Goal: Task Accomplishment & Management: Use online tool/utility

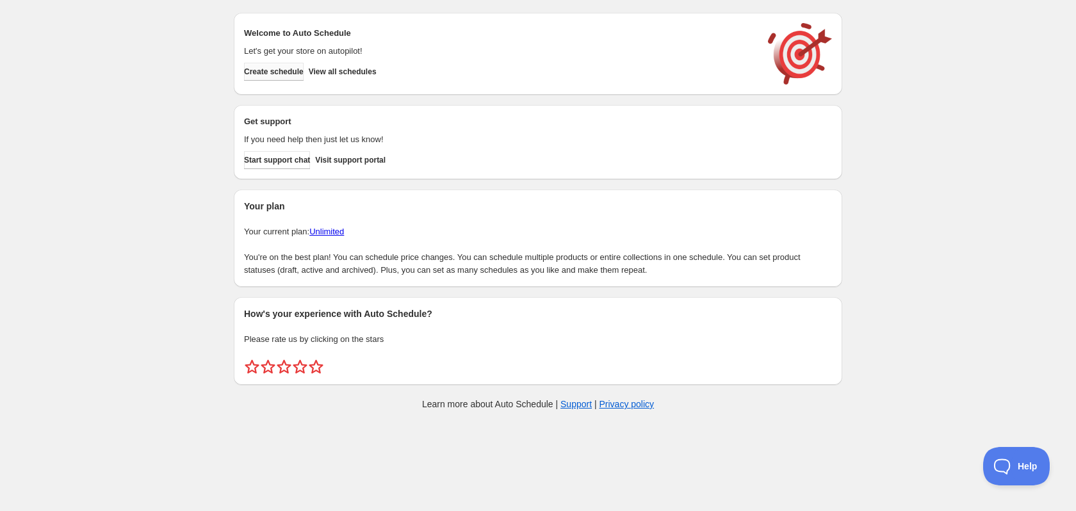
click at [268, 72] on span "Create schedule" at bounding box center [274, 72] width 60 height 10
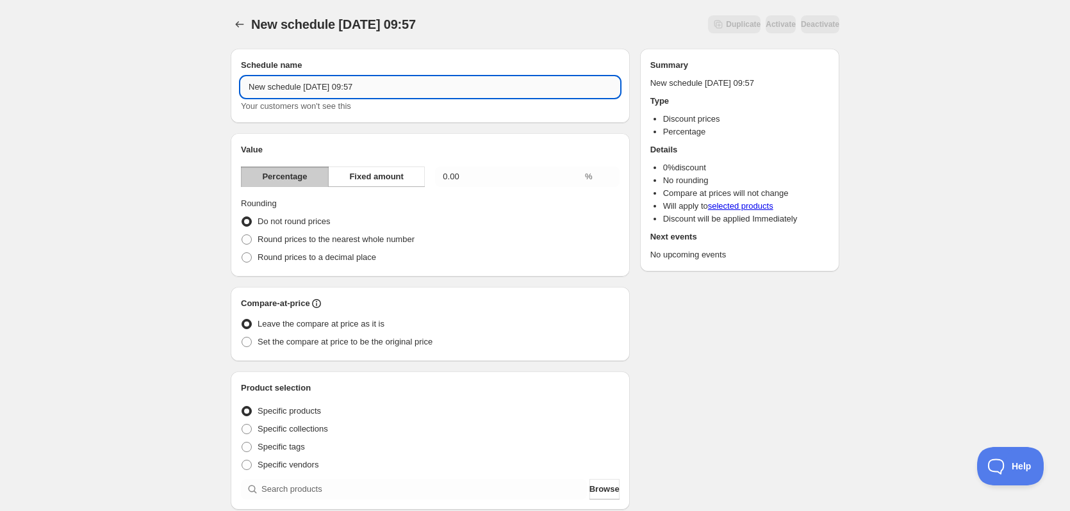
click at [396, 88] on input "New schedule [DATE] 09:57" at bounding box center [430, 87] width 379 height 20
type input "Efterårstilbud -20% på filamenter"
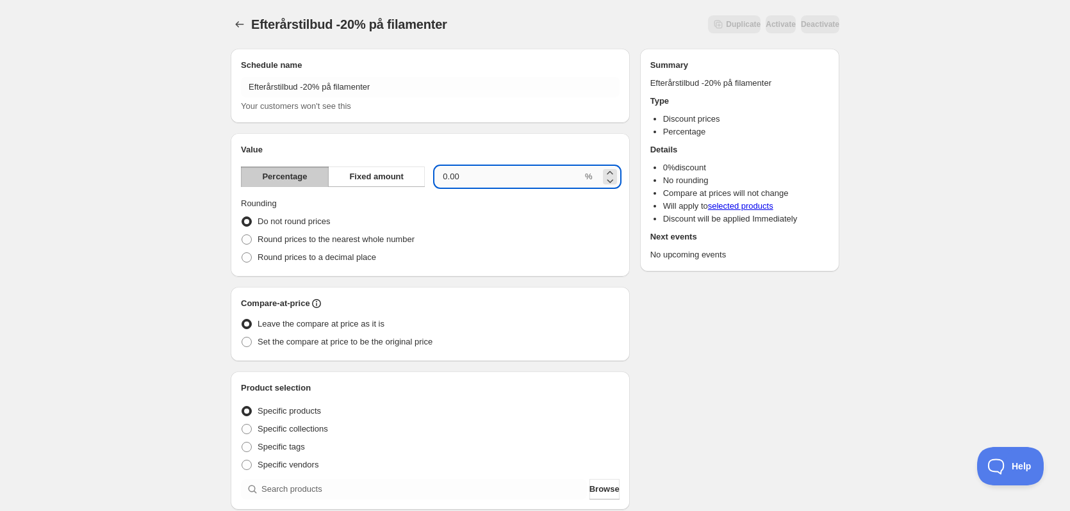
click at [476, 175] on input "0.00" at bounding box center [508, 177] width 147 height 20
type input "20"
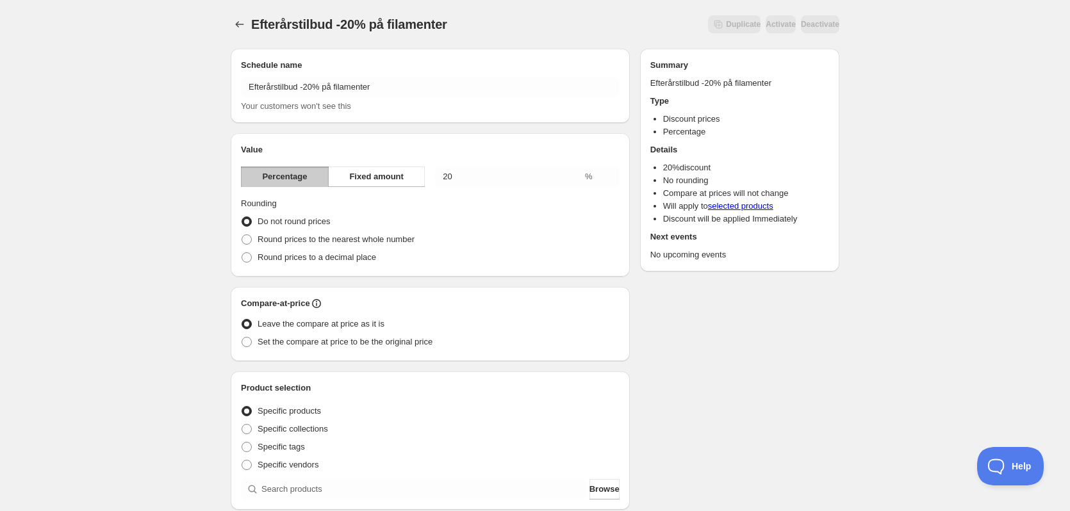
click at [900, 134] on div "Efterårstilbud -20% på filamenter. This page is ready Efterårstilbud -20% på fi…" at bounding box center [535, 474] width 1070 height 948
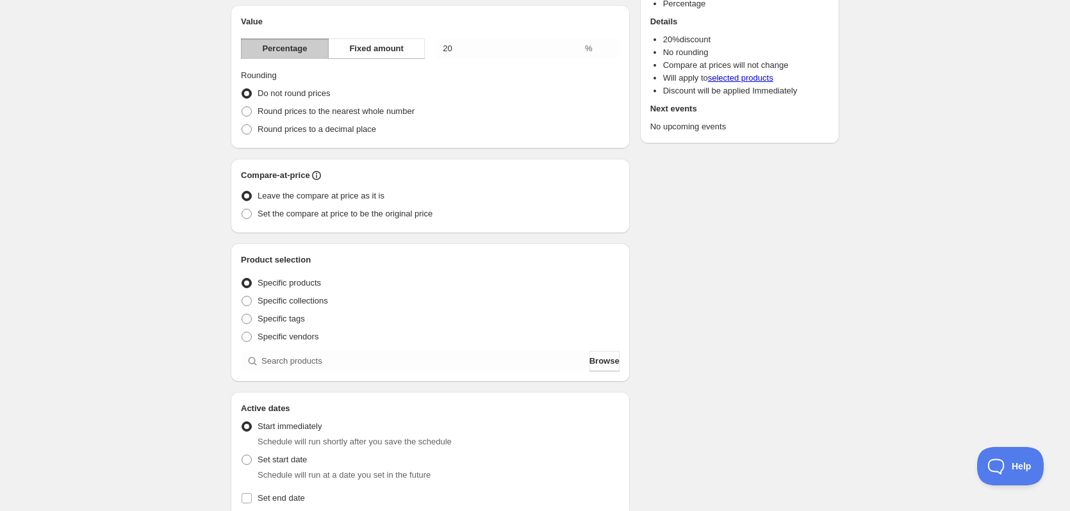
scroll to position [256, 0]
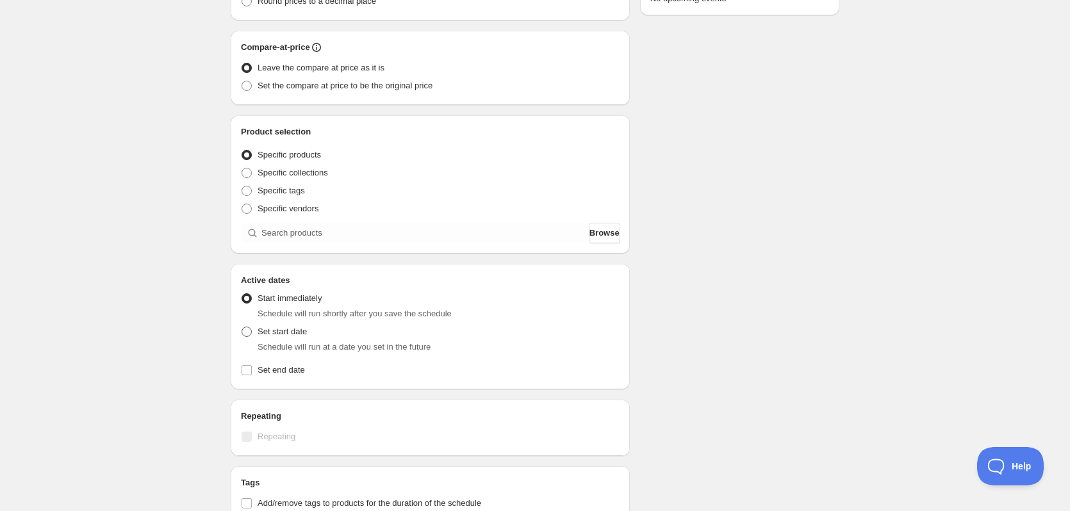
click at [248, 328] on span at bounding box center [246, 332] width 10 height 10
click at [242, 327] on input "Set start date" at bounding box center [241, 327] width 1 height 1
radio input "true"
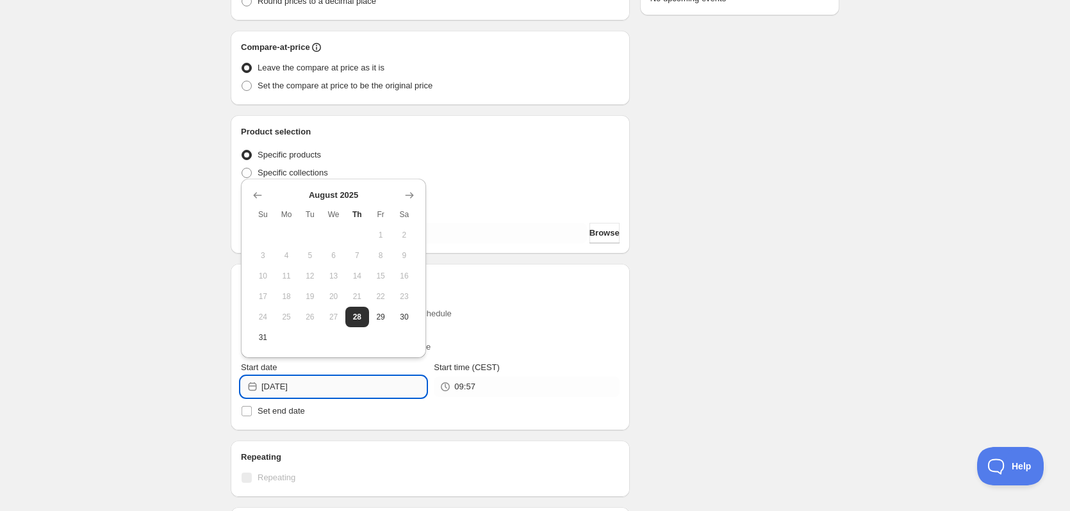
click at [317, 379] on input "[DATE]" at bounding box center [343, 387] width 165 height 20
click at [409, 200] on icon "Show next month, September 2025" at bounding box center [409, 195] width 13 height 13
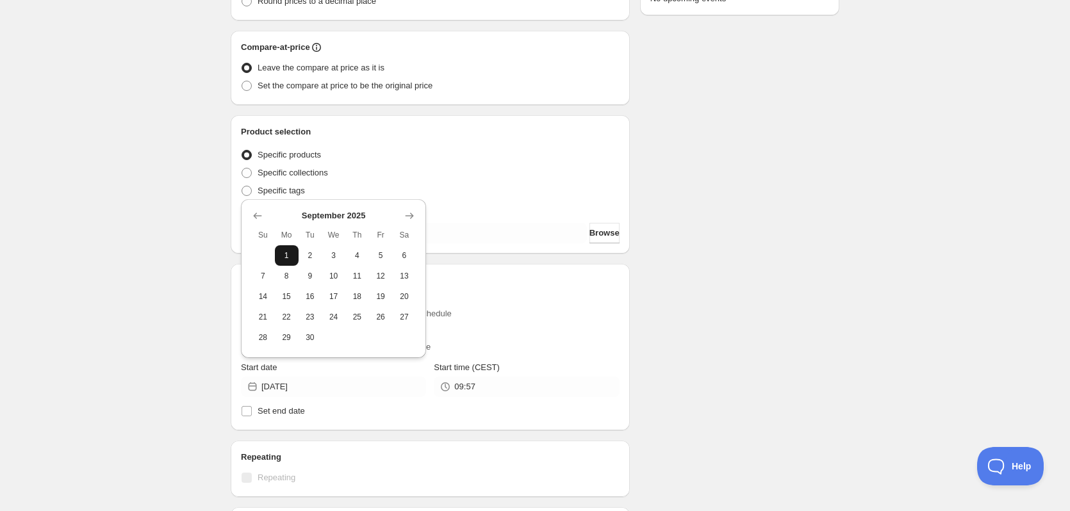
click at [283, 253] on span "1" at bounding box center [286, 255] width 13 height 10
type input "[DATE]"
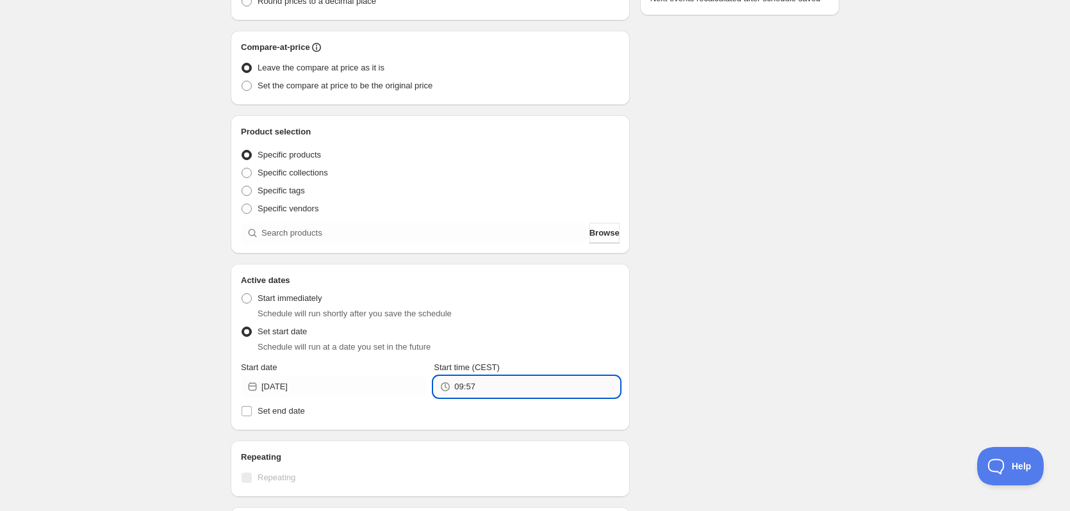
click at [482, 385] on input "09:57" at bounding box center [536, 387] width 165 height 20
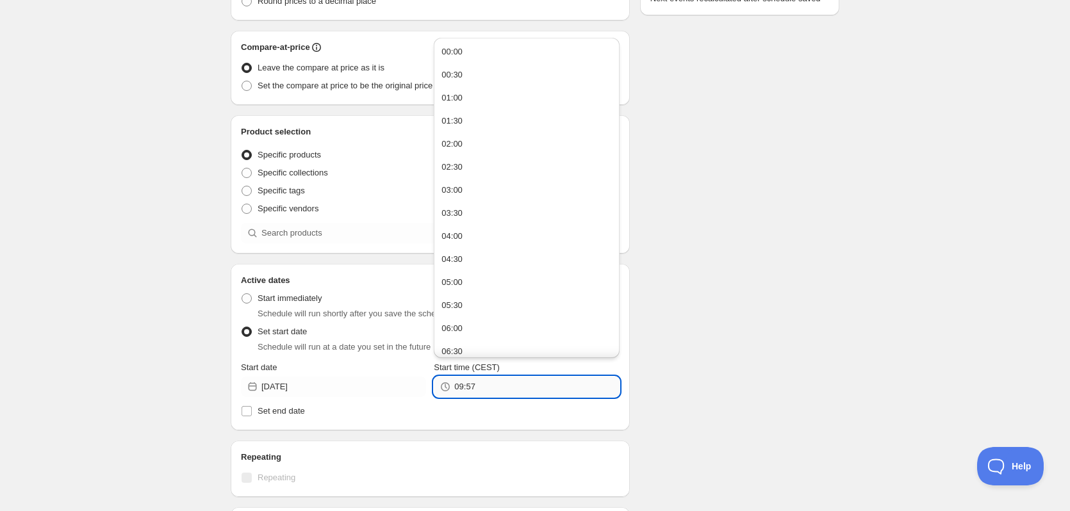
drag, startPoint x: 479, startPoint y: 385, endPoint x: 459, endPoint y: 386, distance: 19.3
click at [459, 386] on input "09:57" at bounding box center [536, 387] width 165 height 20
type input "00:01"
click at [776, 255] on div "Schedule name Efterårstilbud -20% på filamenter Your customers won't see this V…" at bounding box center [529, 244] width 619 height 925
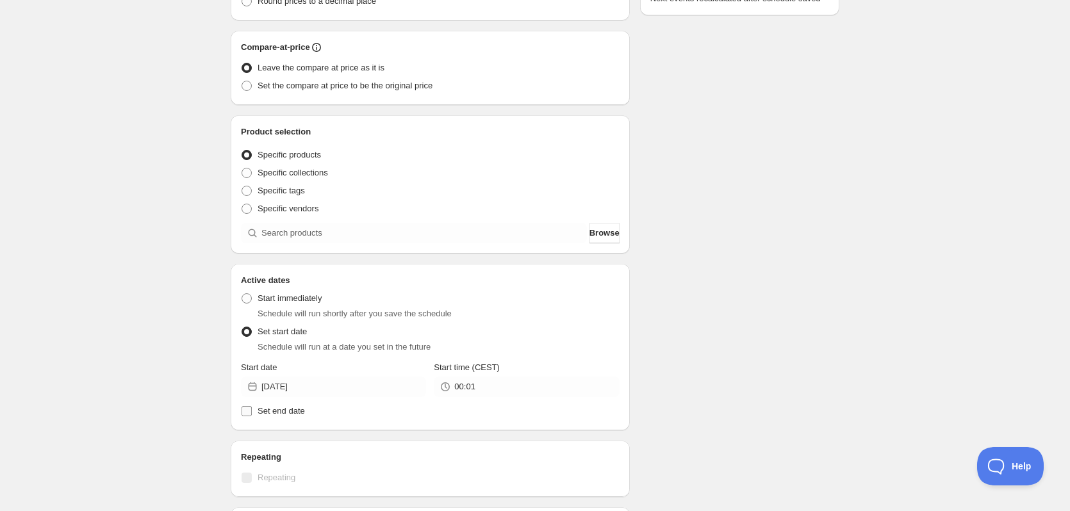
click at [253, 411] on label "Set end date" at bounding box center [430, 411] width 379 height 18
click at [252, 411] on input "Set end date" at bounding box center [246, 411] width 10 height 10
checkbox input "true"
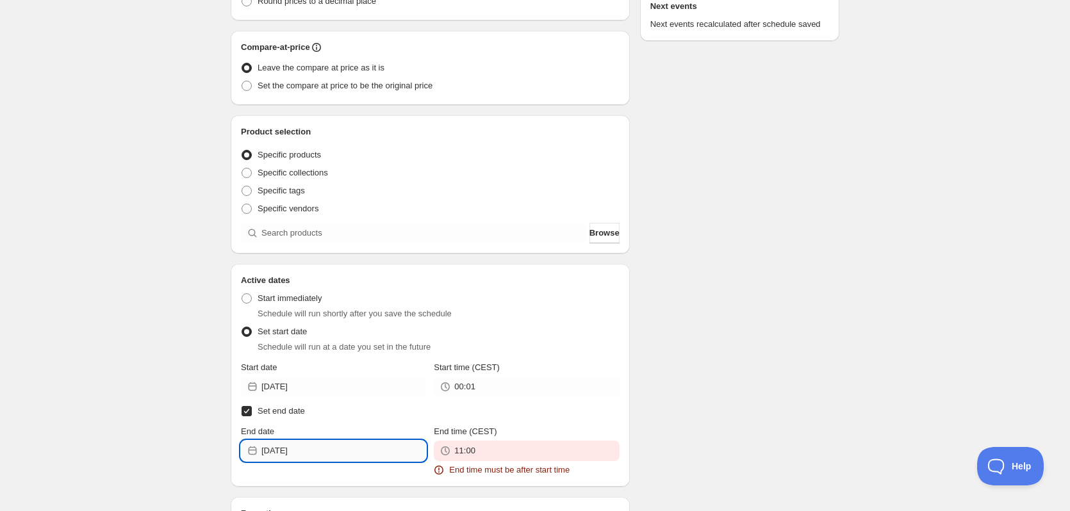
click at [324, 452] on input "[DATE]" at bounding box center [343, 451] width 165 height 20
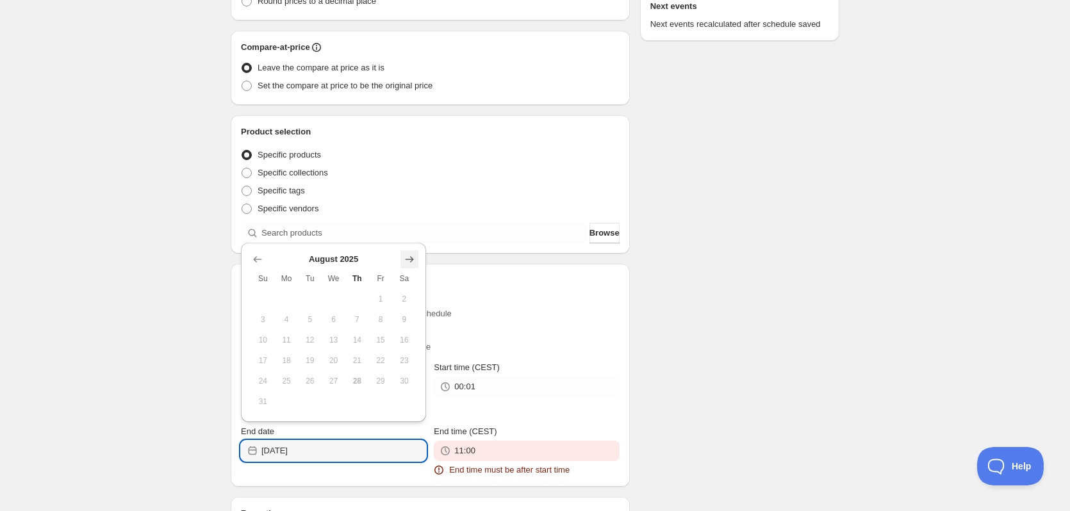
click at [409, 262] on icon "Show next month, September 2025" at bounding box center [409, 259] width 13 height 13
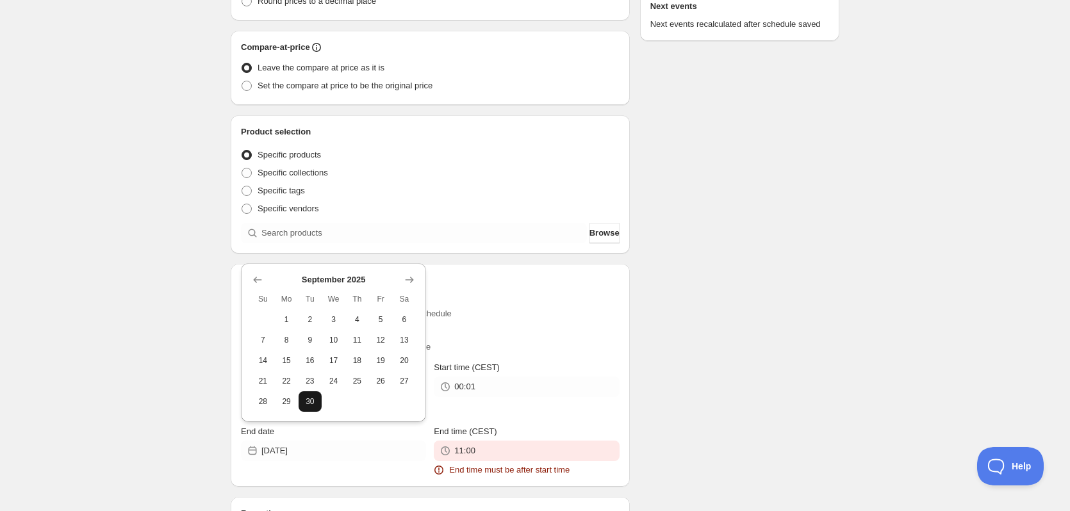
click at [315, 397] on span "30" at bounding box center [310, 402] width 13 height 10
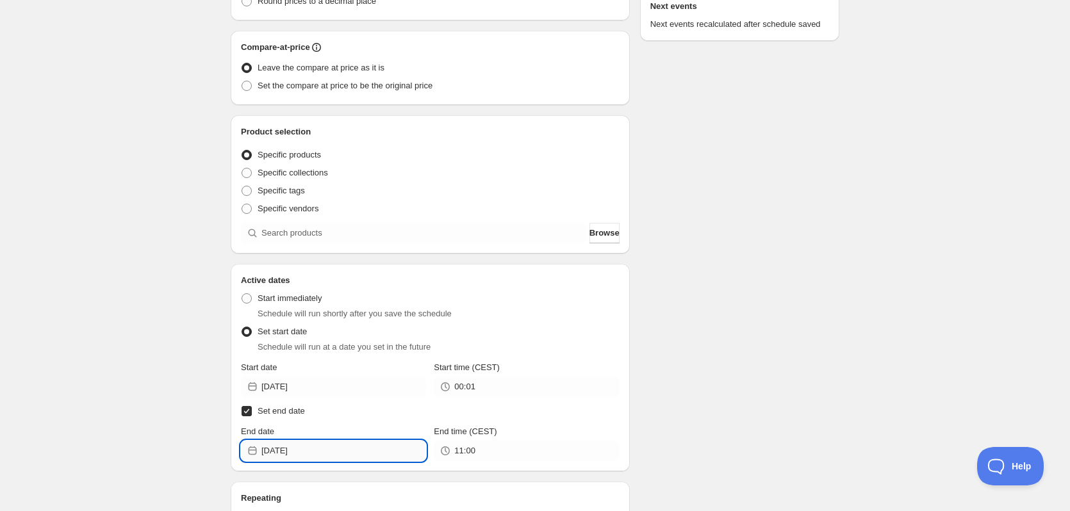
click at [349, 448] on input "[DATE]" at bounding box center [343, 451] width 165 height 20
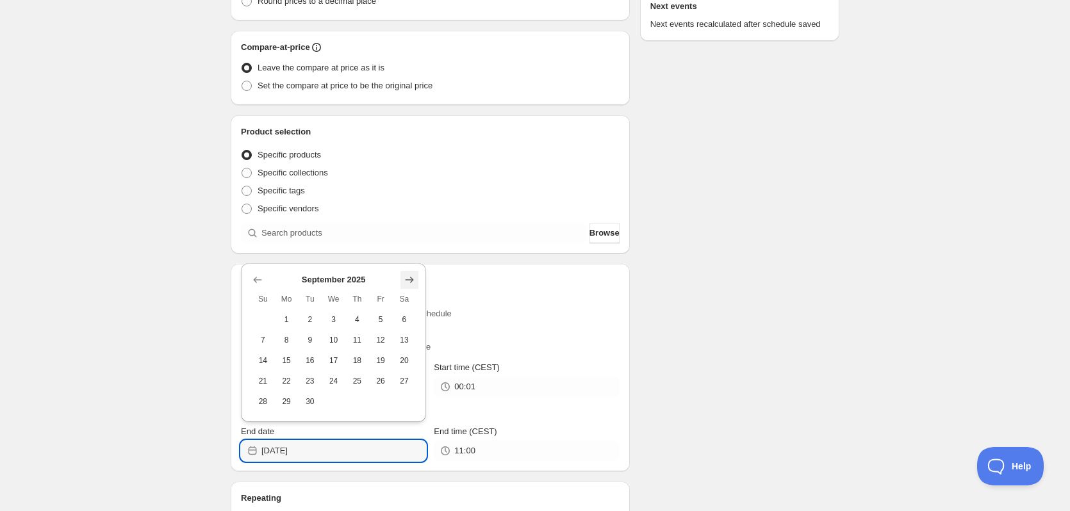
click at [407, 282] on icon "Show next month, October 2025" at bounding box center [409, 280] width 13 height 13
click at [335, 316] on span "1" at bounding box center [333, 320] width 13 height 10
type input "[DATE]"
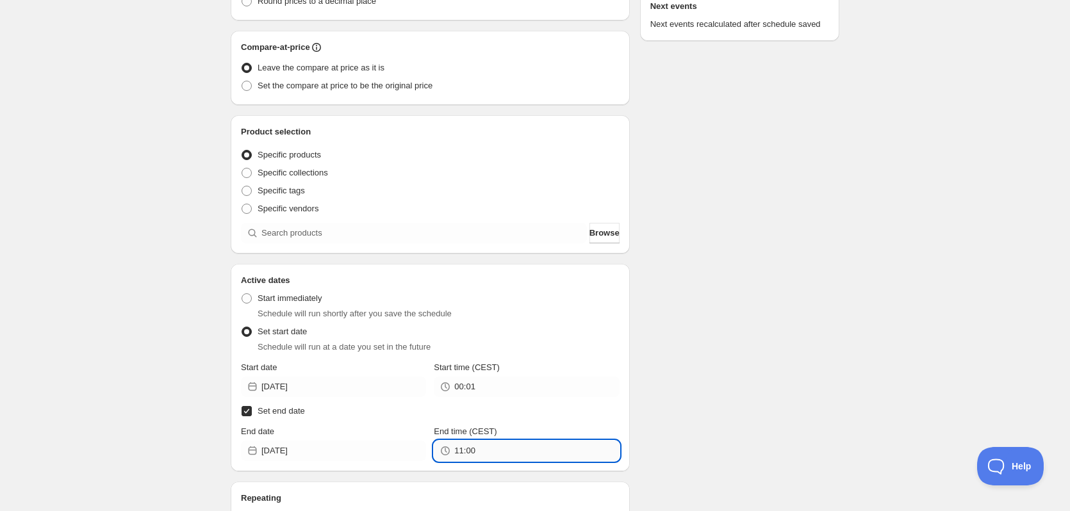
click at [485, 448] on input "11:00" at bounding box center [536, 451] width 165 height 20
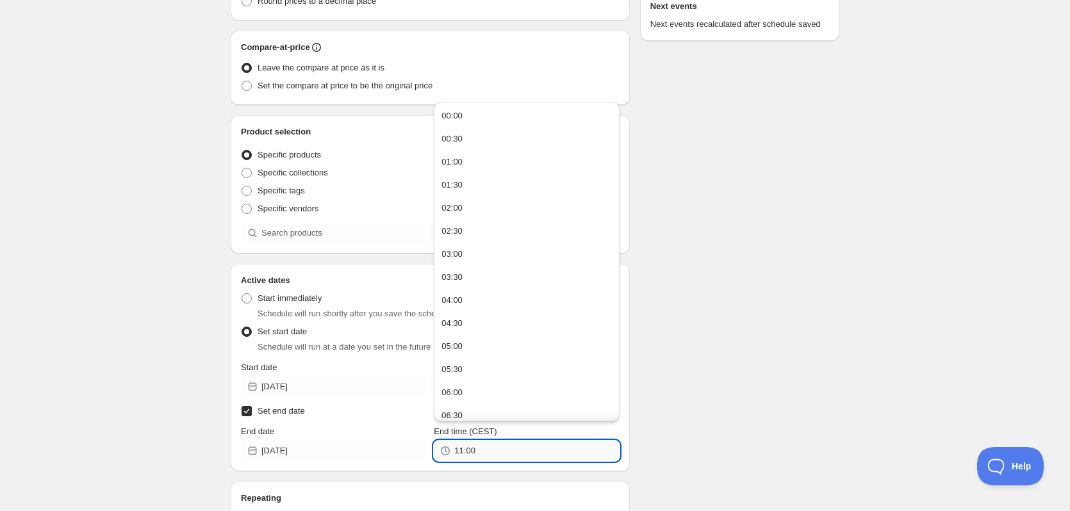
click at [485, 448] on input "11:00" at bounding box center [536, 451] width 165 height 20
type input "00:01"
click at [720, 304] on div "Schedule name Efterårstilbud -20% på filamenter Your customers won't see this V…" at bounding box center [529, 265] width 619 height 966
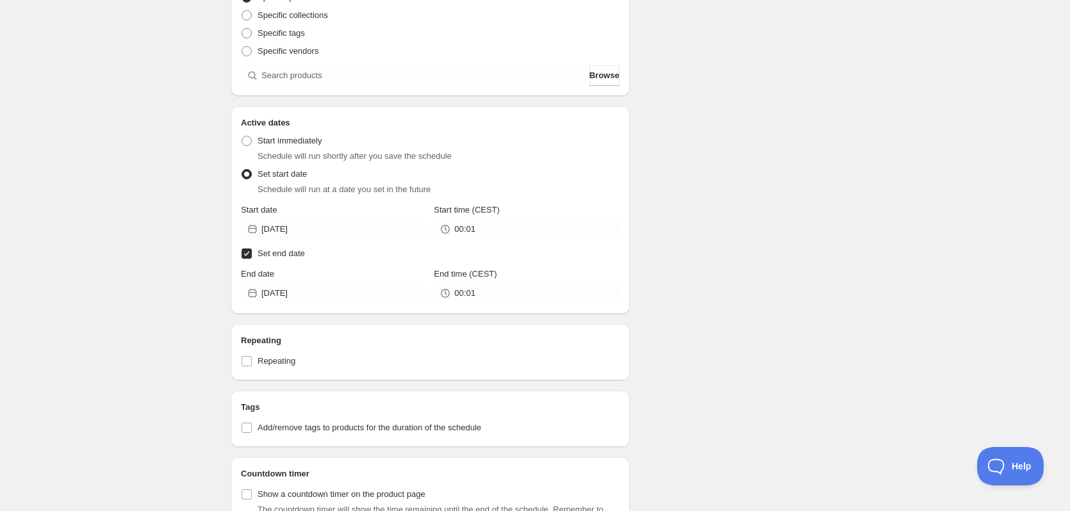
scroll to position [448, 0]
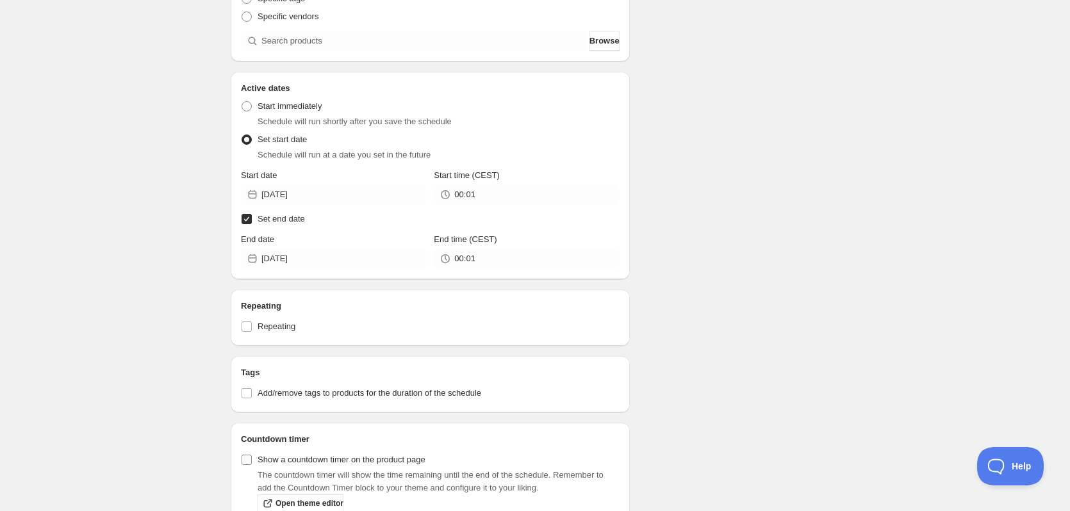
click at [249, 460] on input "Show a countdown timer on the product page" at bounding box center [246, 460] width 10 height 10
checkbox input "true"
click at [792, 170] on div "Schedule name Efterårstilbud -20% på filamenter Your customers won't see this V…" at bounding box center [529, 73] width 619 height 966
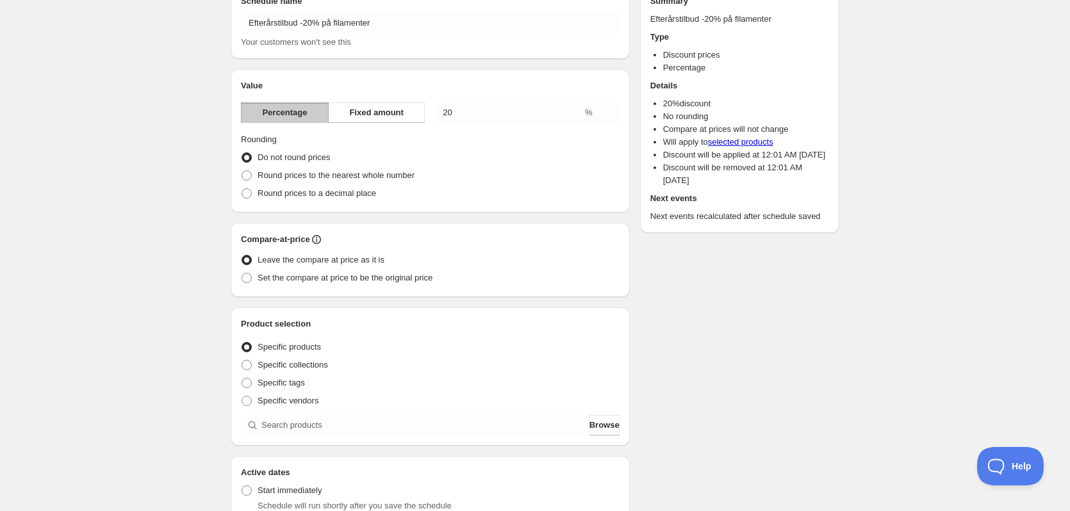
scroll to position [128, 0]
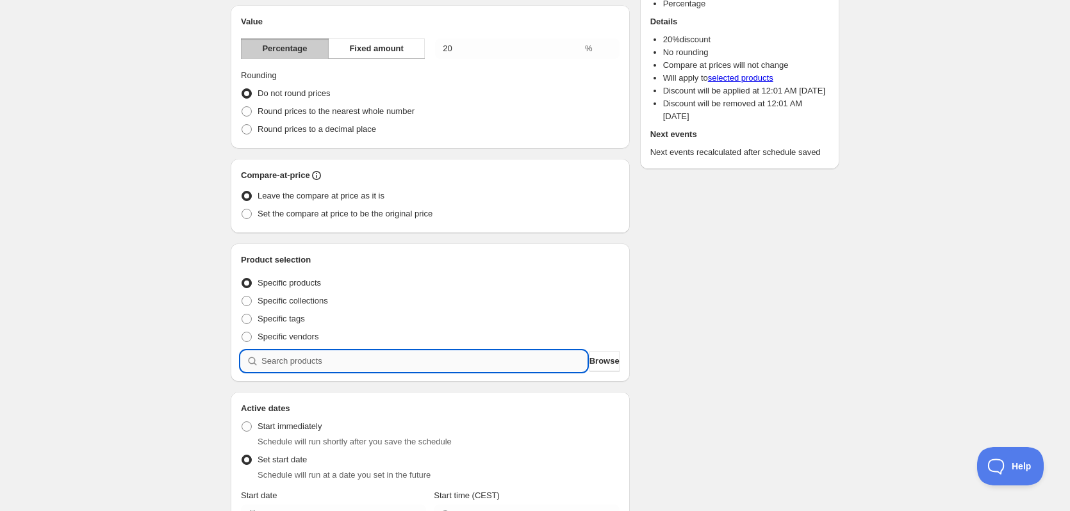
click at [461, 366] on input "search" at bounding box center [423, 361] width 325 height 20
type input "m"
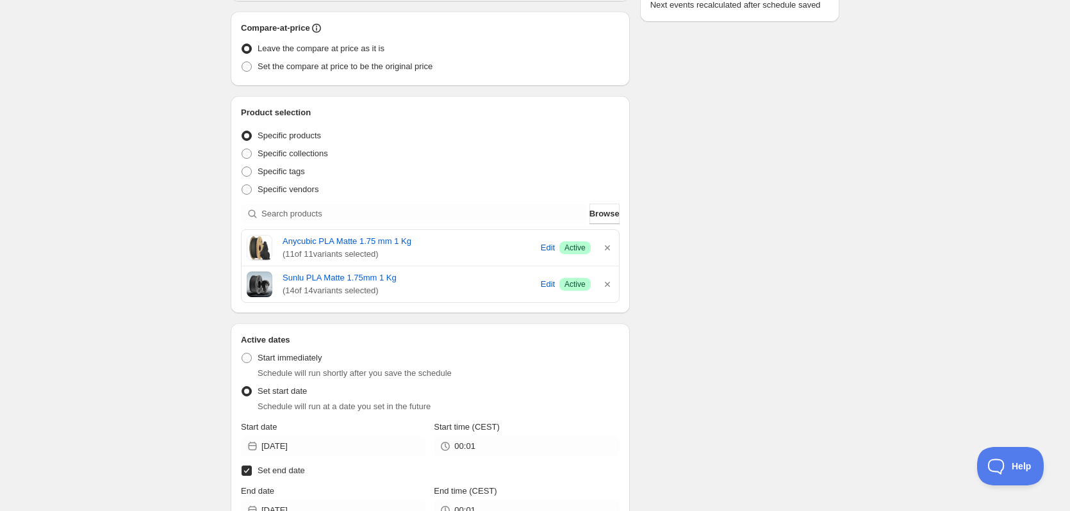
scroll to position [256, 0]
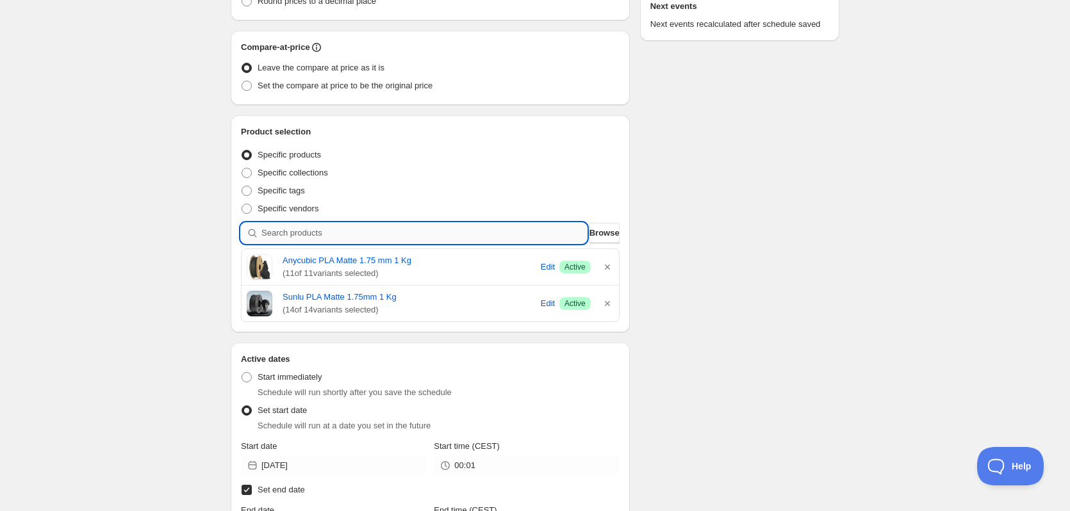
click at [398, 238] on input "search" at bounding box center [423, 233] width 325 height 20
type input "P"
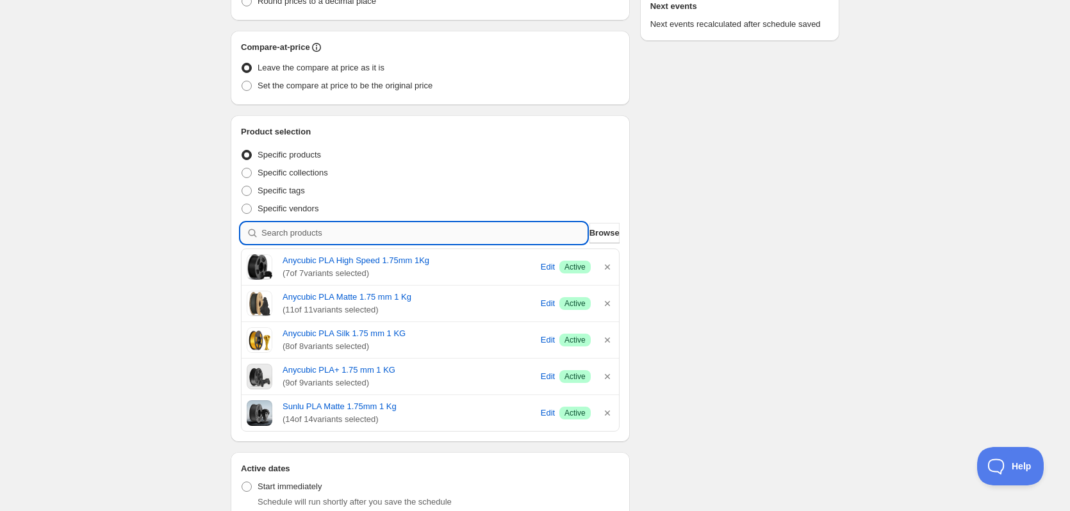
click at [334, 231] on input "search" at bounding box center [423, 233] width 325 height 20
type input "P"
click at [369, 238] on input "search" at bounding box center [423, 233] width 325 height 20
click at [354, 237] on input "search" at bounding box center [423, 233] width 325 height 20
click at [479, 232] on input "search" at bounding box center [423, 233] width 325 height 20
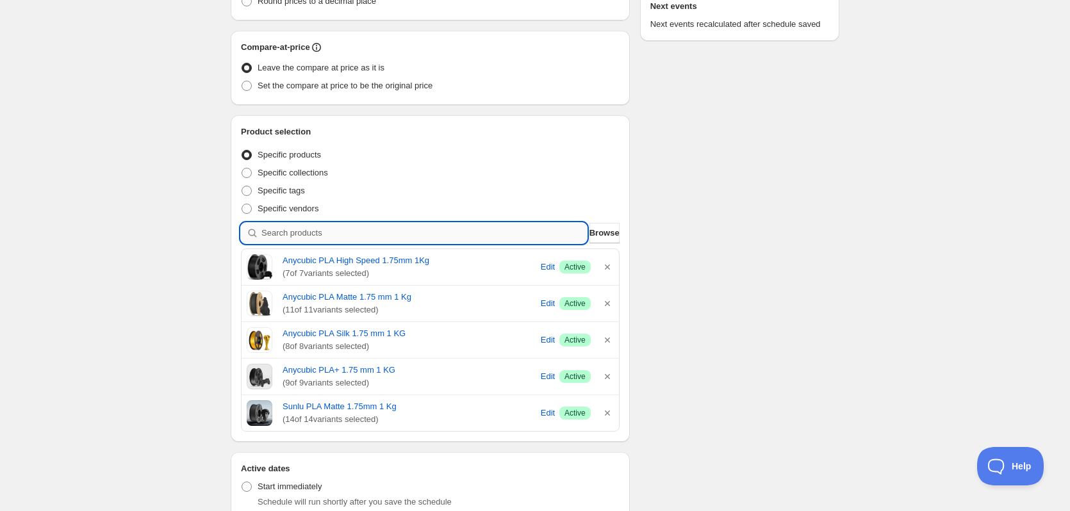
type input "P"
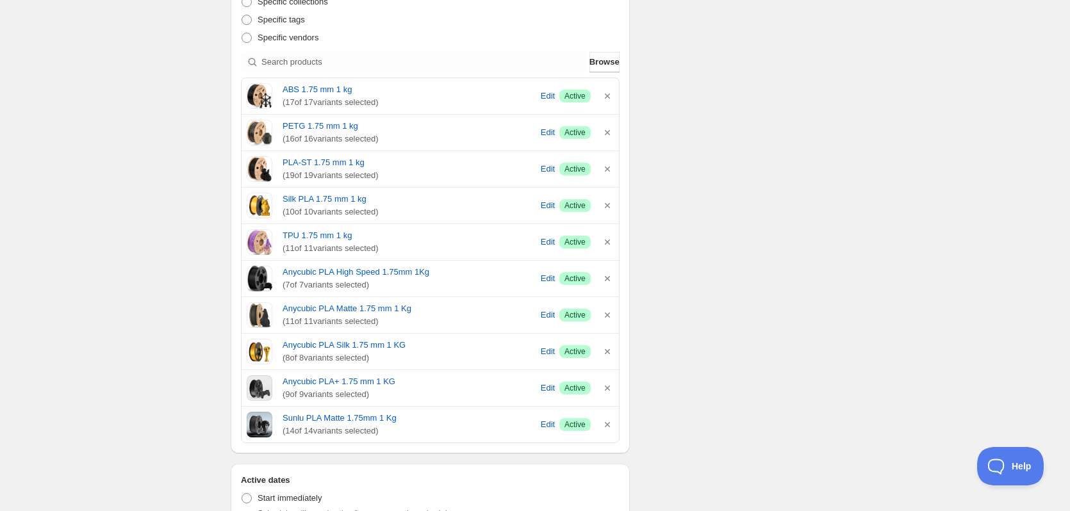
scroll to position [448, 0]
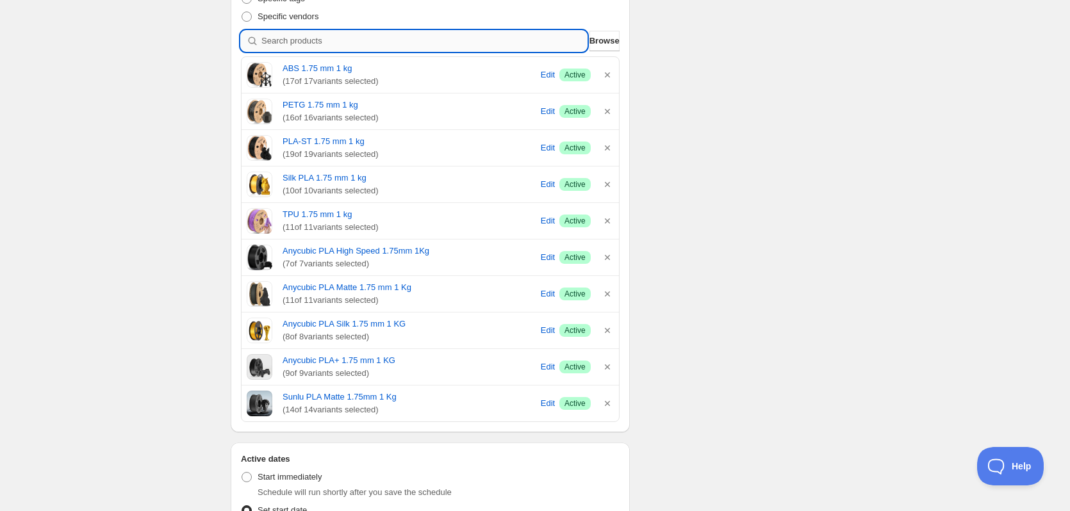
click at [413, 43] on input "search" at bounding box center [423, 41] width 325 height 20
type input "S"
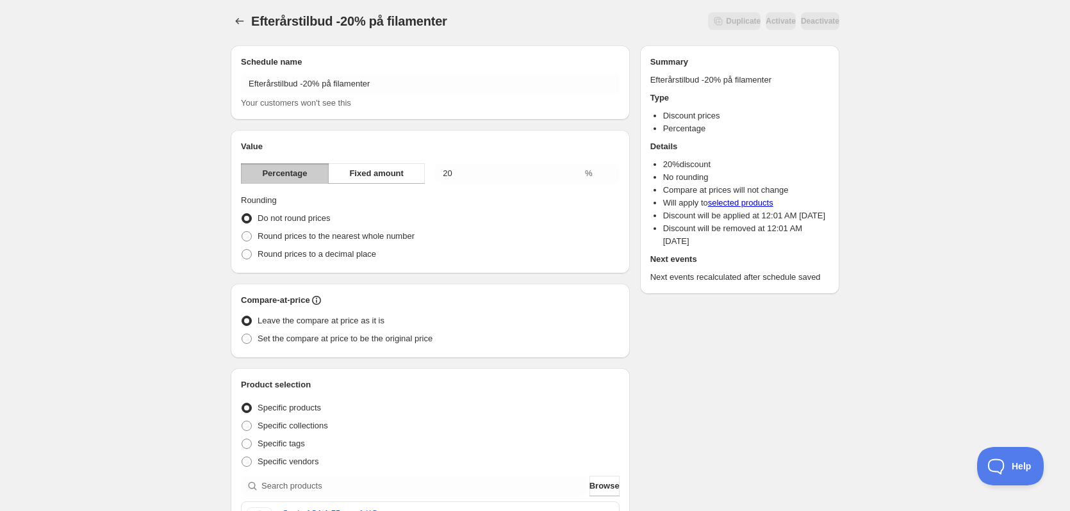
scroll to position [0, 0]
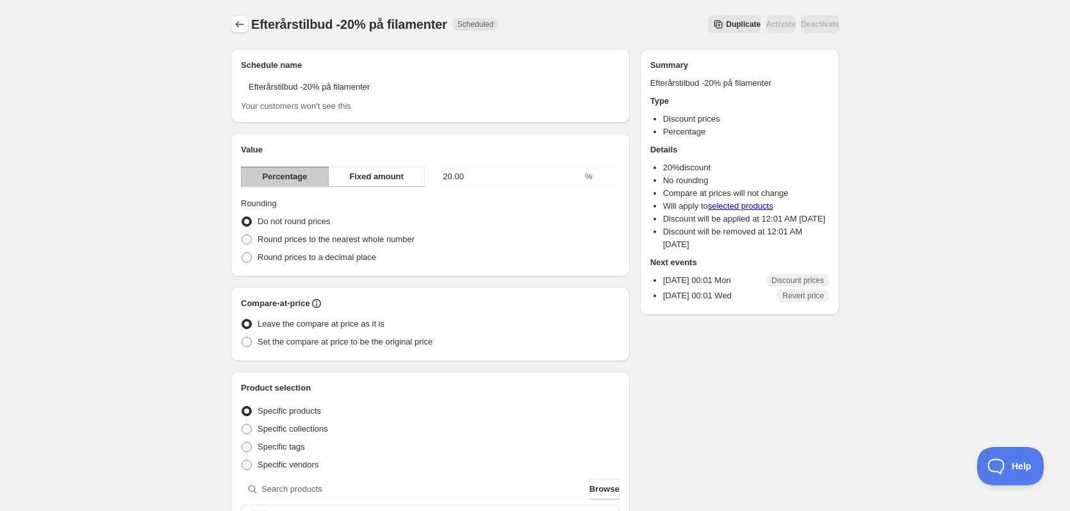
click at [238, 26] on icon "Schedules" at bounding box center [239, 24] width 13 height 13
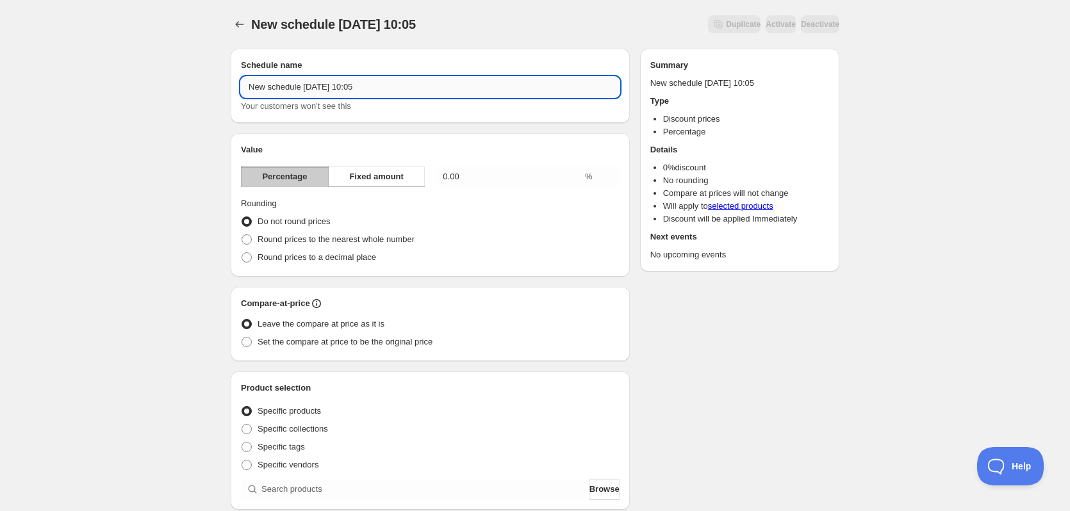
click at [397, 86] on input "New schedule [DATE] 10:05" at bounding box center [430, 87] width 379 height 20
type input "Efterårstilbud - Spar 10% på CNCKitchen"
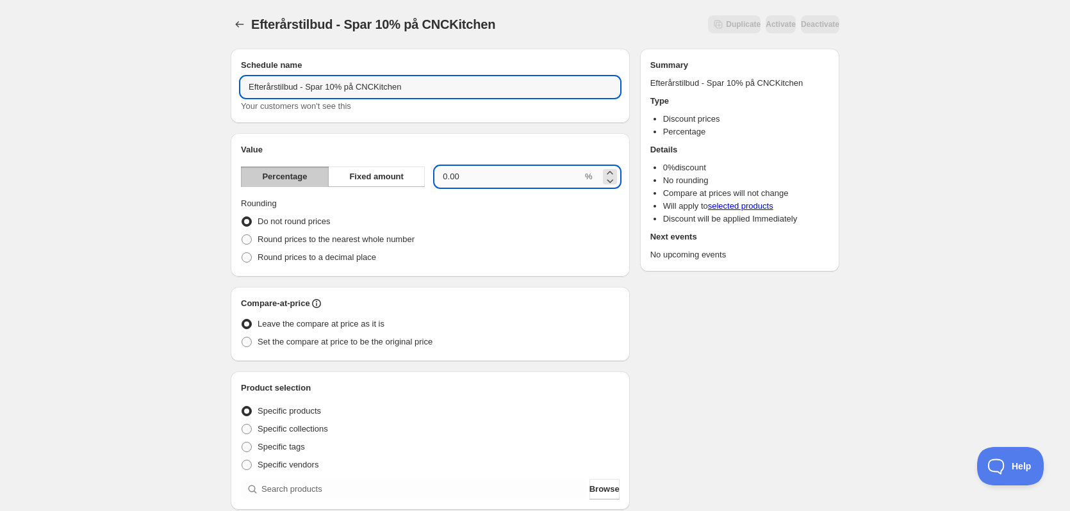
click at [482, 179] on input "0.00" at bounding box center [508, 177] width 147 height 20
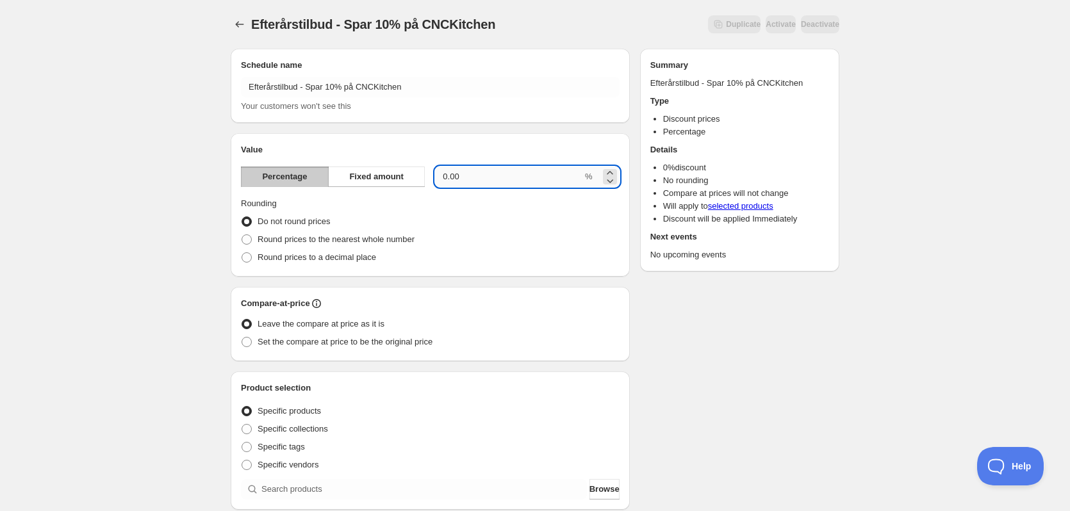
click at [484, 179] on input "0.00" at bounding box center [508, 177] width 147 height 20
type input "10"
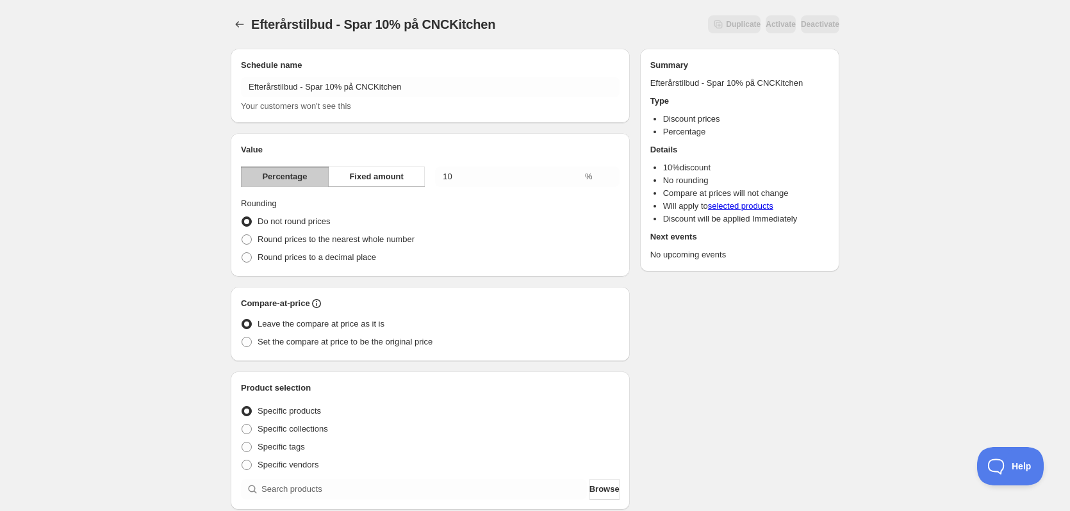
click at [781, 336] on div "Schedule name Efterårstilbud - Spar 10% på CNCKitchen Your customers won't see …" at bounding box center [529, 480] width 619 height 884
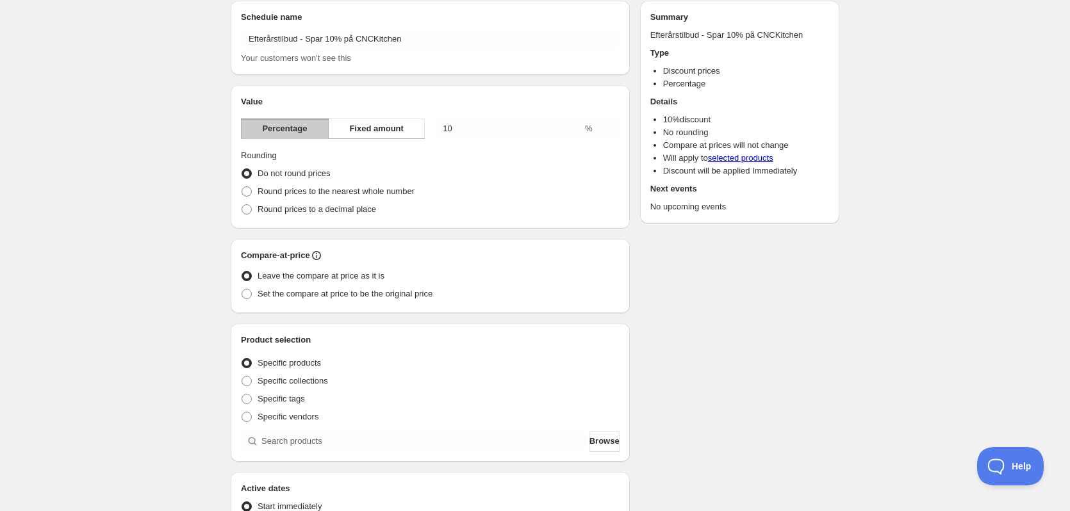
scroll to position [128, 0]
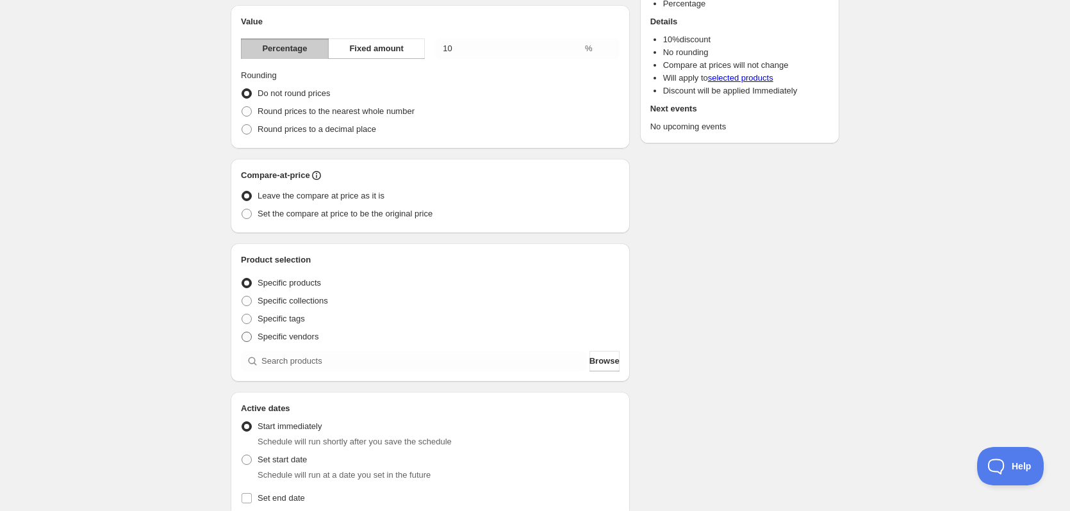
click at [249, 336] on span at bounding box center [246, 337] width 10 height 10
click at [242, 332] on input "Specific vendors" at bounding box center [241, 332] width 1 height 1
radio input "true"
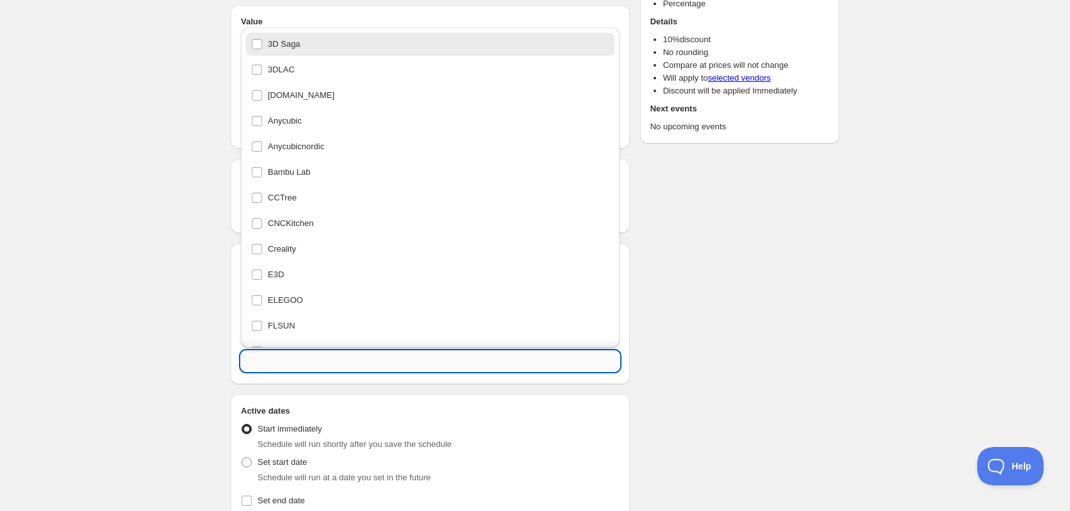
click at [348, 358] on input "text" at bounding box center [430, 361] width 379 height 20
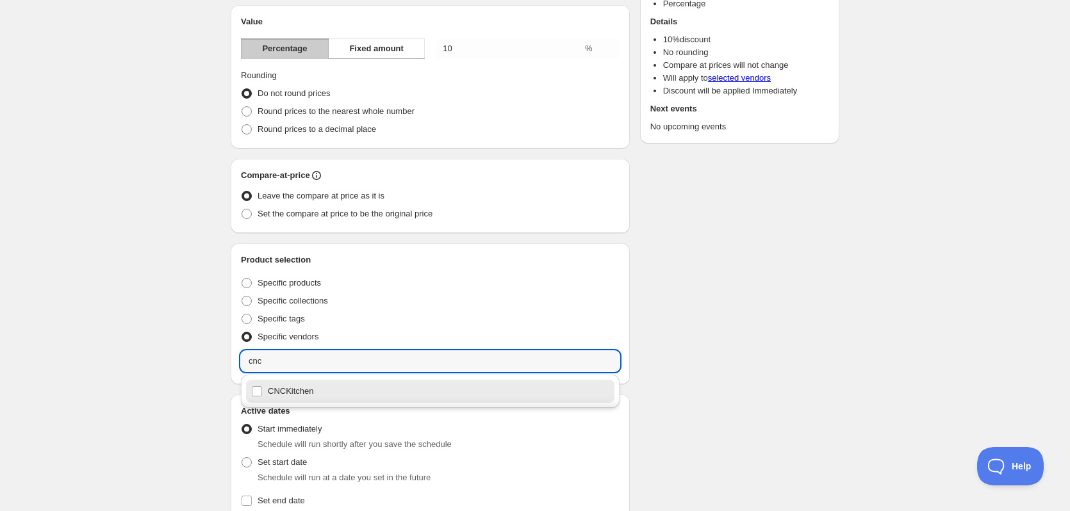
click at [262, 396] on div "CNCKitchen" at bounding box center [430, 391] width 358 height 18
type input "CNCKitchen"
checkbox input "true"
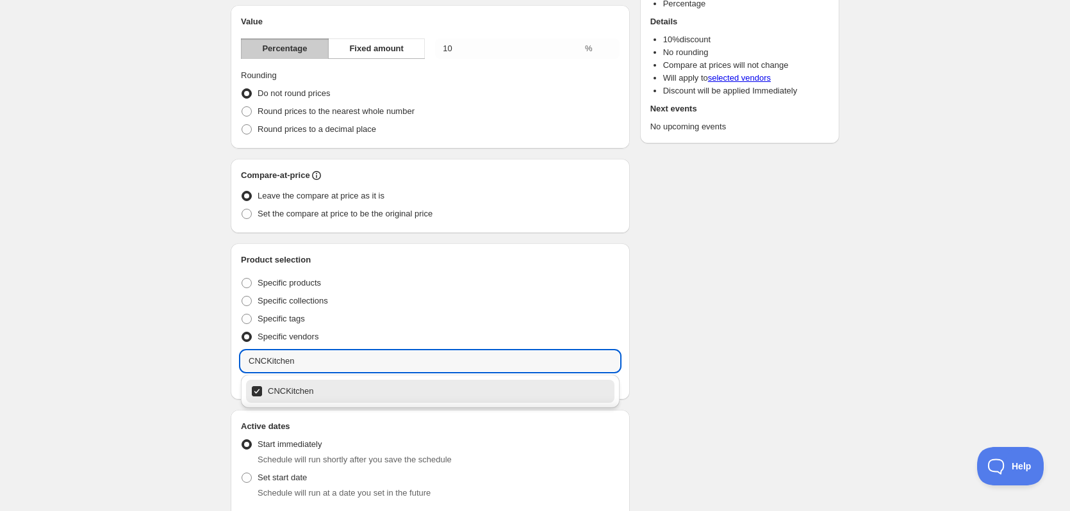
type input "CNCKitchen"
click at [932, 268] on div "Efterårstilbud - Spar 10% på CNCKitchen. This page is ready Efterårstilbud - Sp…" at bounding box center [535, 355] width 1070 height 966
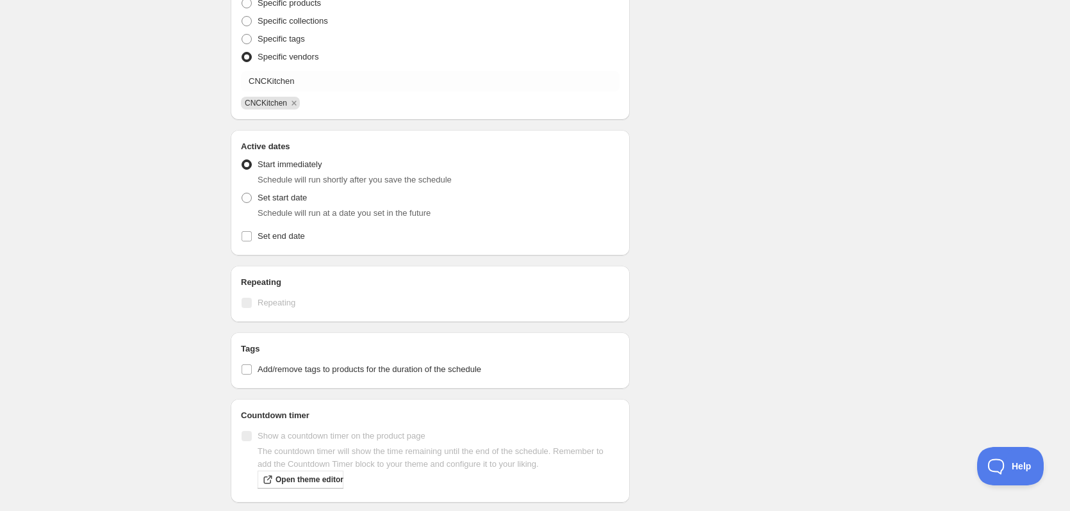
scroll to position [448, 0]
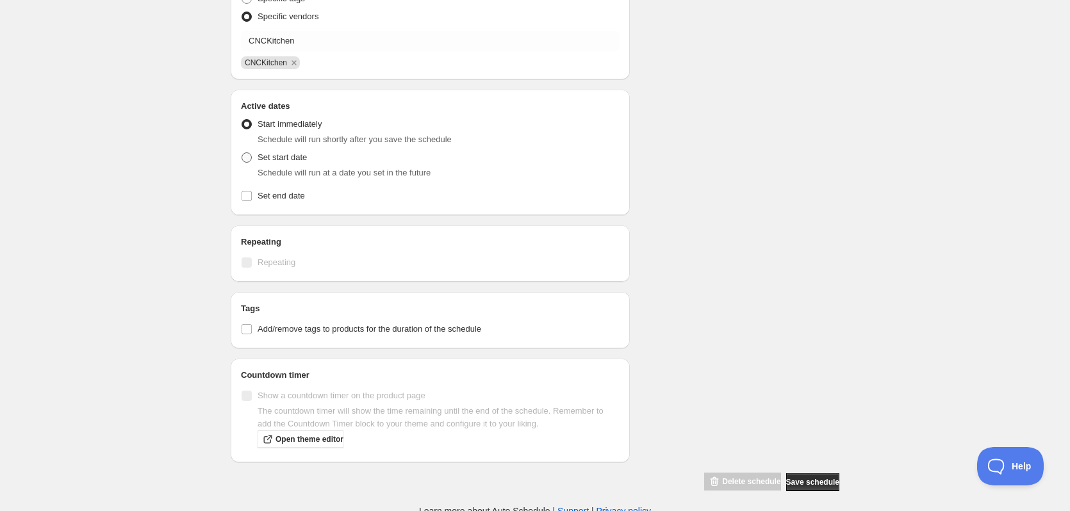
click at [254, 157] on label "Set start date" at bounding box center [274, 158] width 66 height 18
click at [242, 153] on input "Set start date" at bounding box center [241, 152] width 1 height 1
radio input "true"
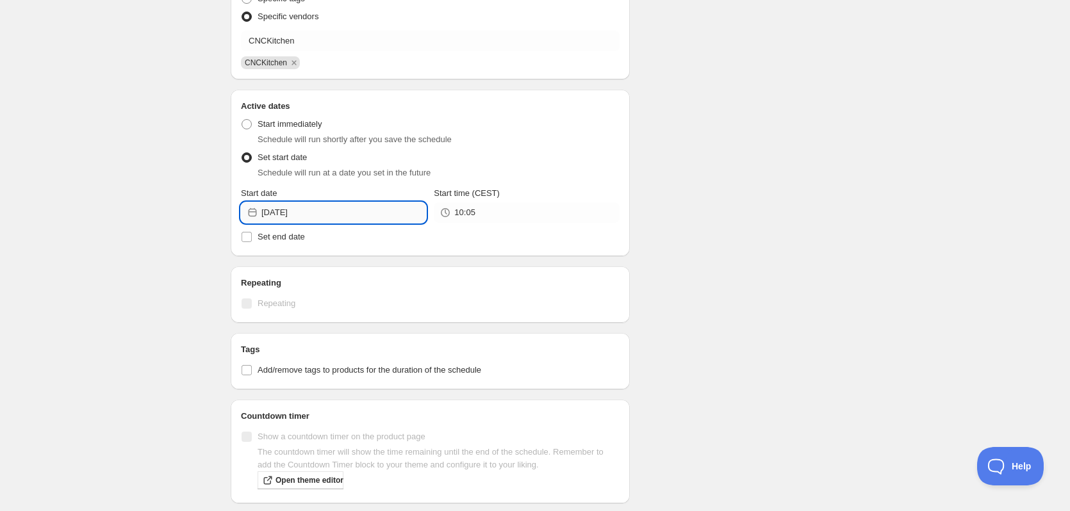
click at [345, 218] on input "[DATE]" at bounding box center [343, 212] width 165 height 20
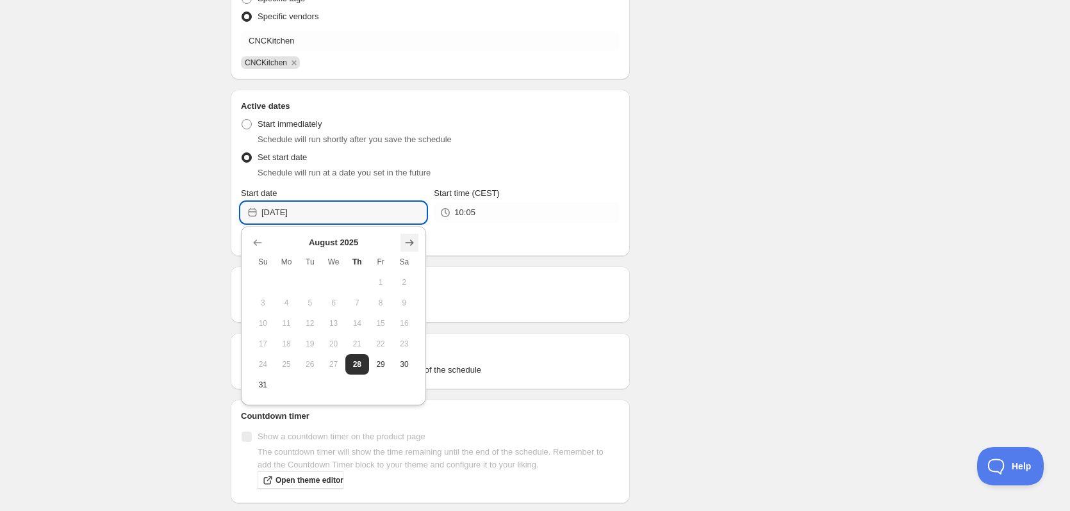
click at [410, 241] on icon "Show next month, September 2025" at bounding box center [409, 242] width 13 height 13
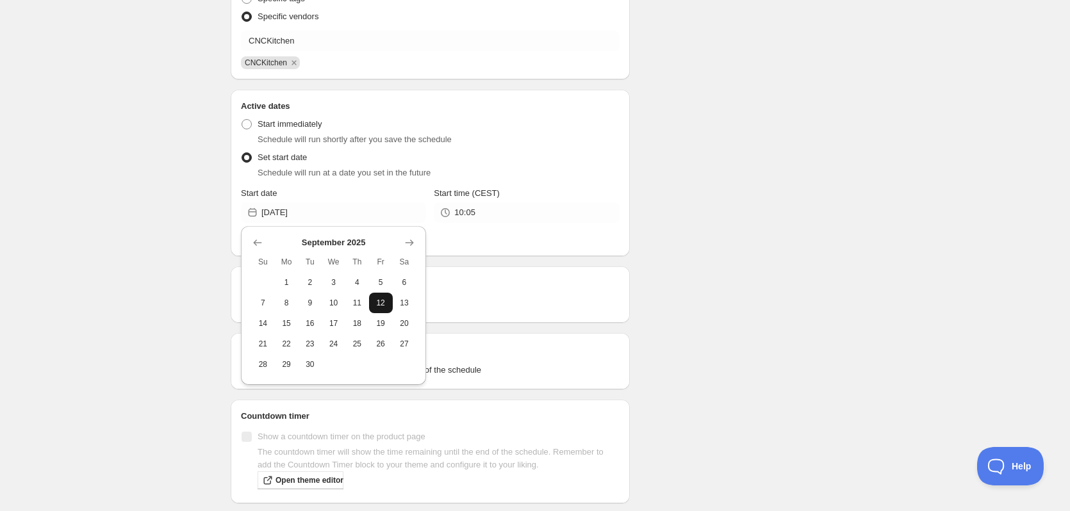
click at [376, 302] on span "12" at bounding box center [380, 303] width 13 height 10
type input "[DATE]"
click at [259, 236] on span "Set end date" at bounding box center [281, 237] width 47 height 10
click at [252, 236] on input "Set end date" at bounding box center [246, 237] width 10 height 10
checkbox input "true"
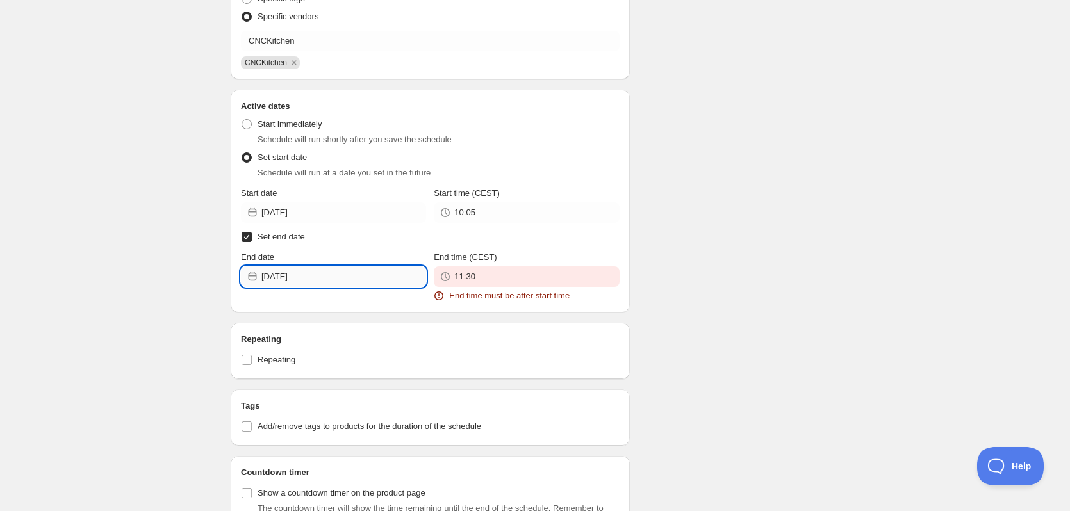
click at [340, 282] on input "[DATE]" at bounding box center [343, 276] width 165 height 20
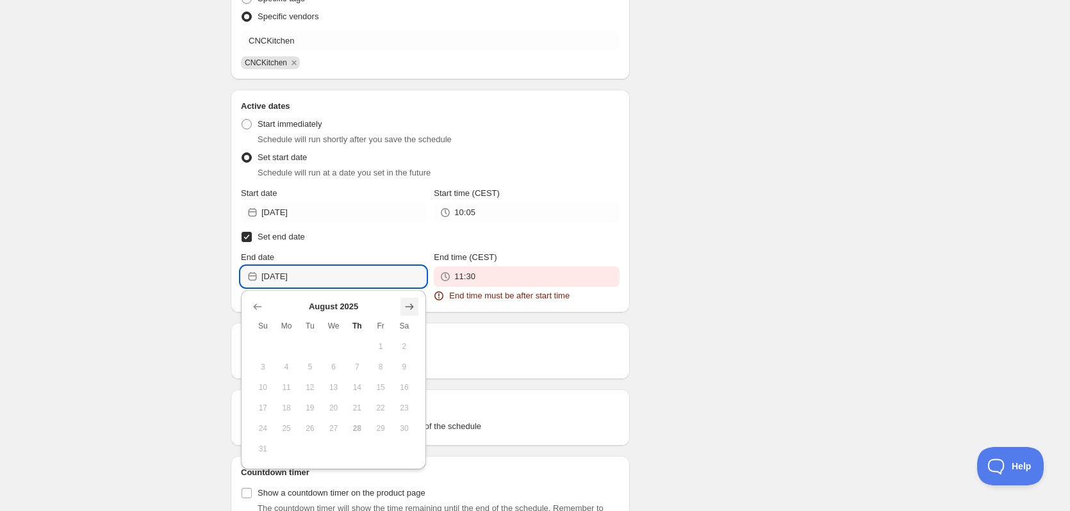
click at [411, 306] on icon "Show next month, September 2025" at bounding box center [409, 306] width 13 height 13
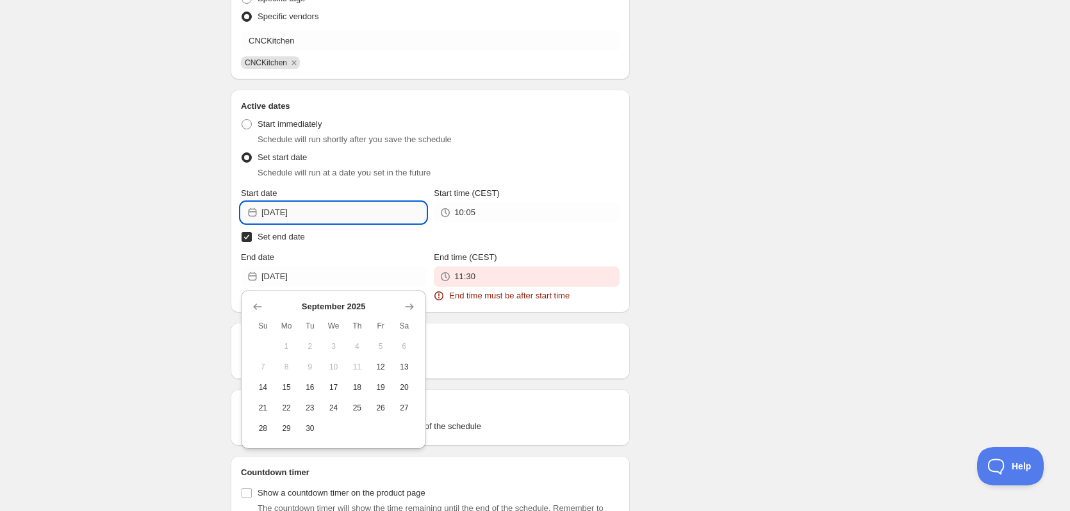
click at [299, 208] on input "[DATE]" at bounding box center [343, 212] width 165 height 20
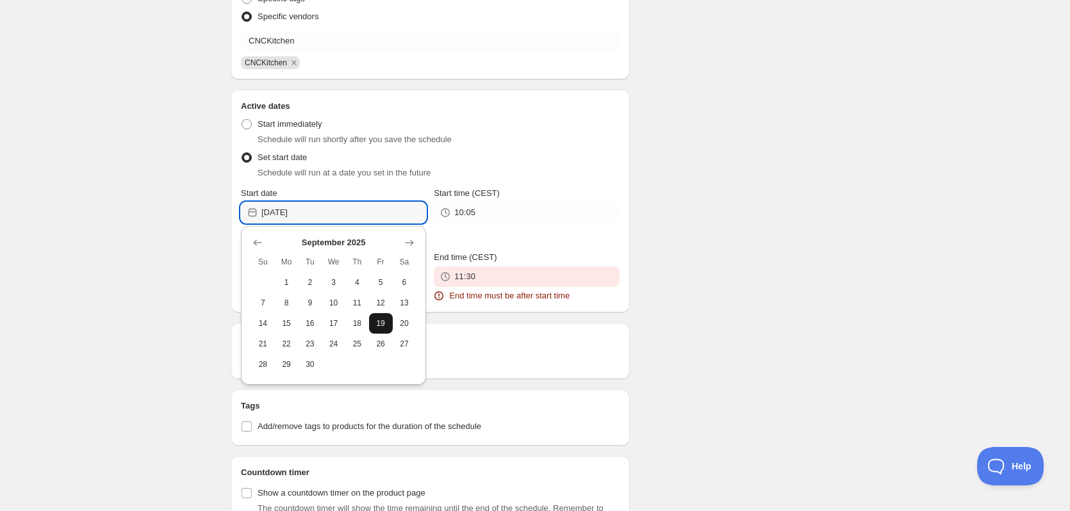
click at [382, 324] on span "19" at bounding box center [380, 323] width 13 height 10
type input "[DATE]"
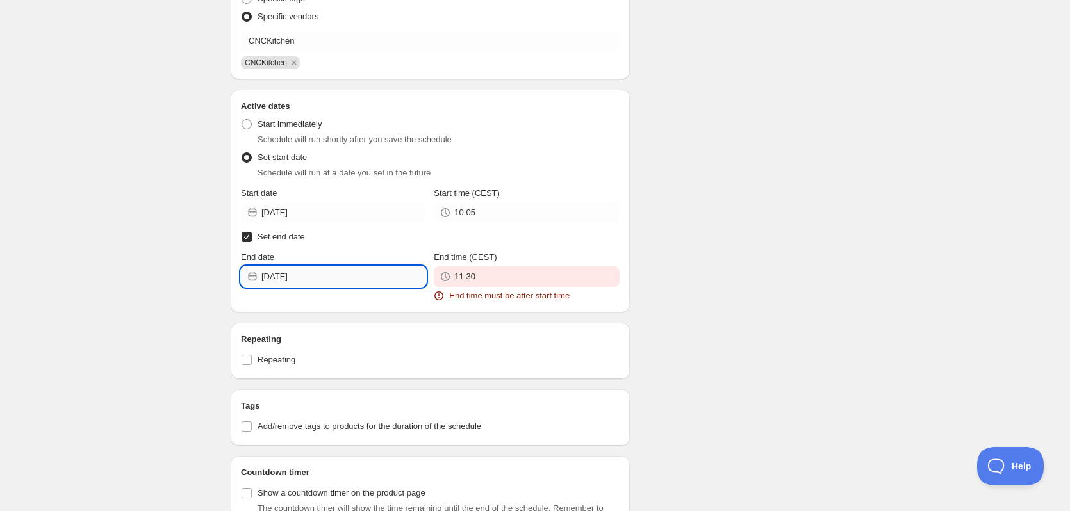
click at [359, 283] on input "[DATE]" at bounding box center [343, 276] width 165 height 20
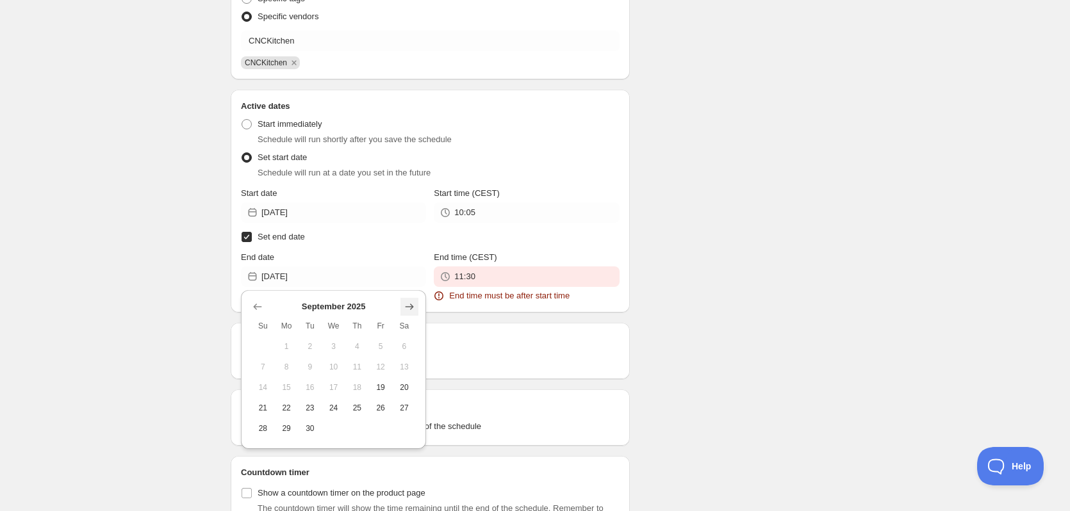
click at [405, 302] on icon "Show next month, October 2025" at bounding box center [409, 306] width 13 height 13
click at [282, 368] on span "6" at bounding box center [286, 367] width 13 height 10
type input "[DATE]"
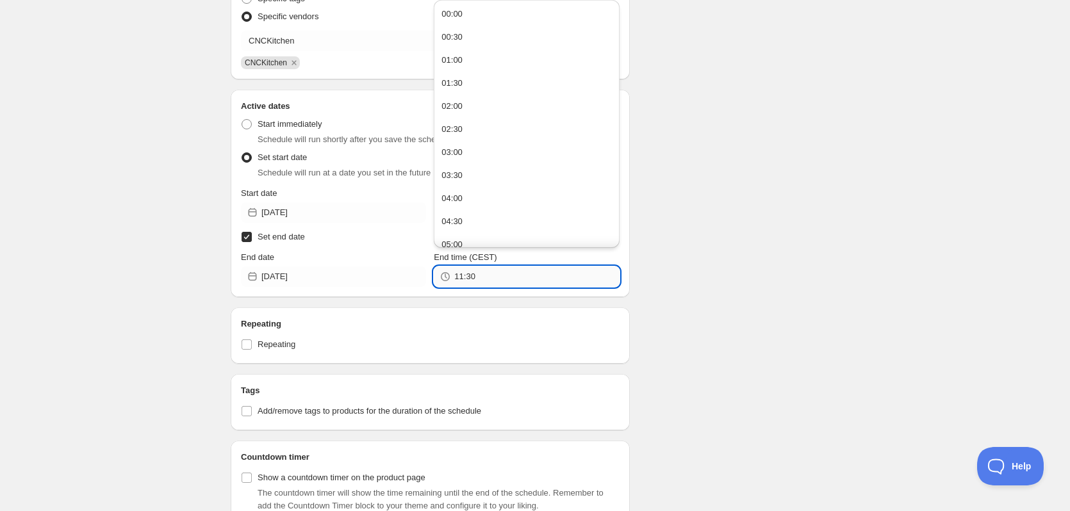
click at [484, 277] on input "11:30" at bounding box center [536, 276] width 165 height 20
type input "00:01"
click at [698, 215] on div "Schedule name Efterårstilbud - Spar 10% på CNCKitchen Your customers won't see …" at bounding box center [529, 82] width 619 height 984
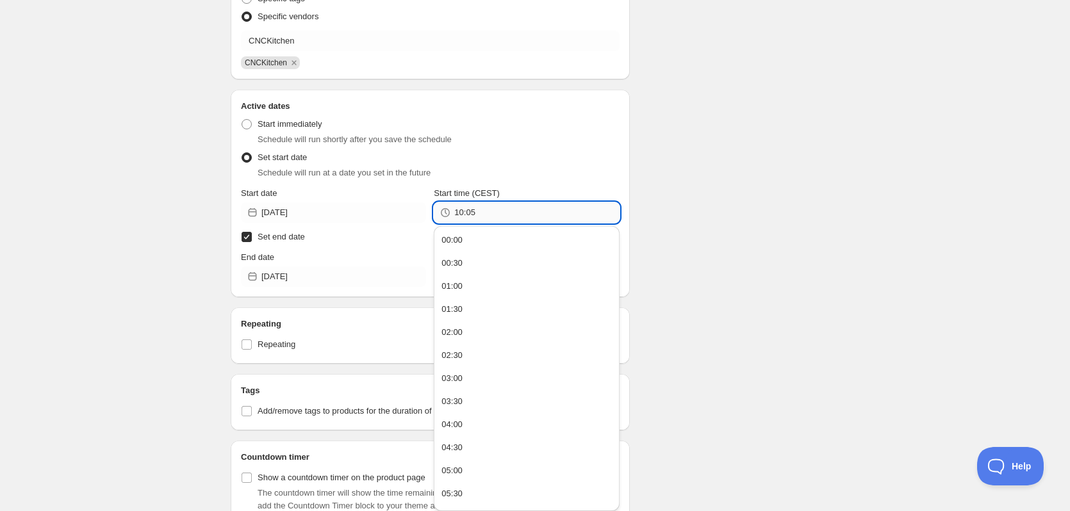
click at [485, 213] on input "10:05" at bounding box center [536, 212] width 165 height 20
type input "00:01"
click at [769, 195] on div "Schedule name Efterårstilbud - Spar 10% på CNCKitchen Your customers won't see …" at bounding box center [529, 82] width 619 height 984
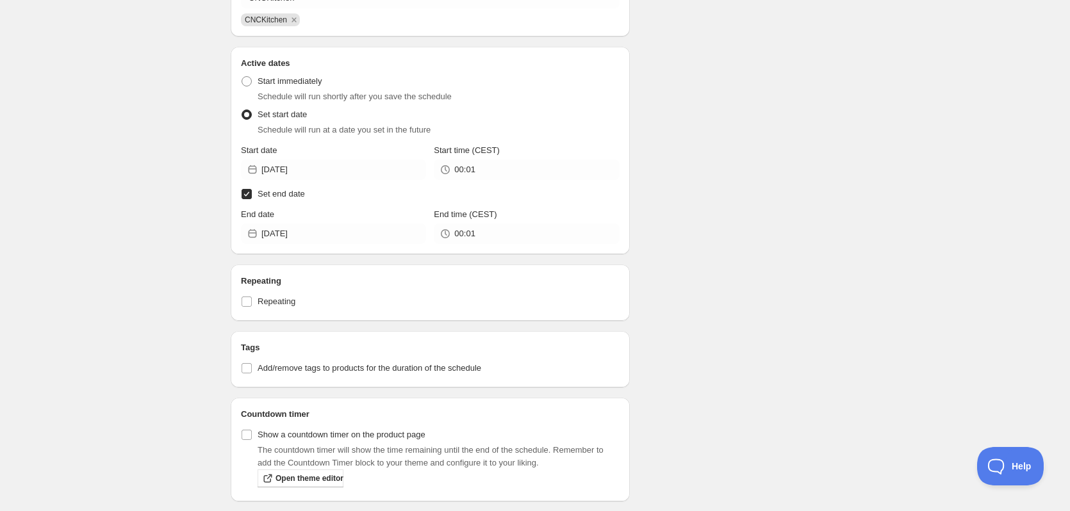
scroll to position [512, 0]
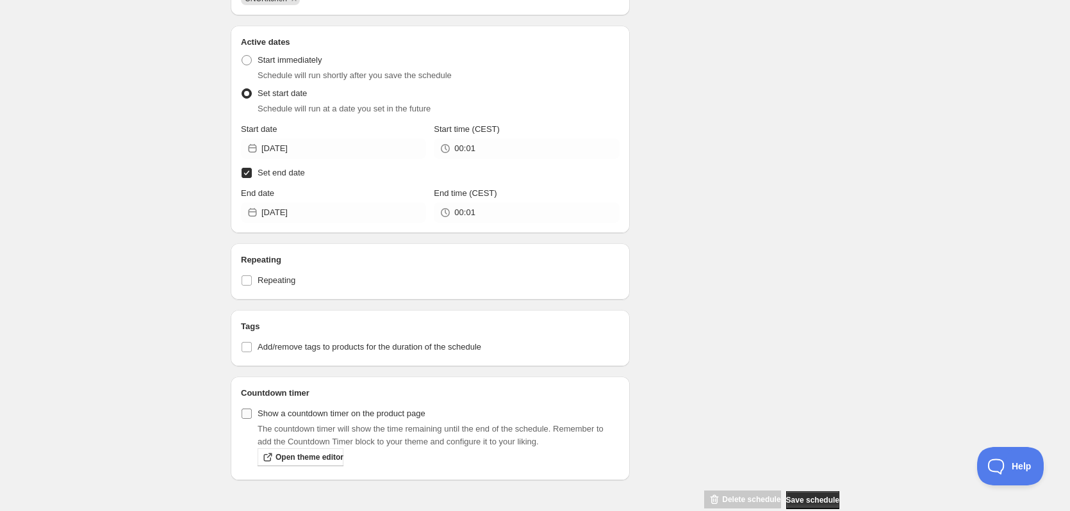
click at [362, 415] on span "Show a countdown timer on the product page" at bounding box center [342, 414] width 168 height 10
click at [252, 415] on input "Show a countdown timer on the product page" at bounding box center [246, 414] width 10 height 10
checkbox input "true"
click at [746, 280] on div "Schedule name Efterårstilbud - Spar 10% på CNCKitchen Your customers won't see …" at bounding box center [529, 18] width 619 height 984
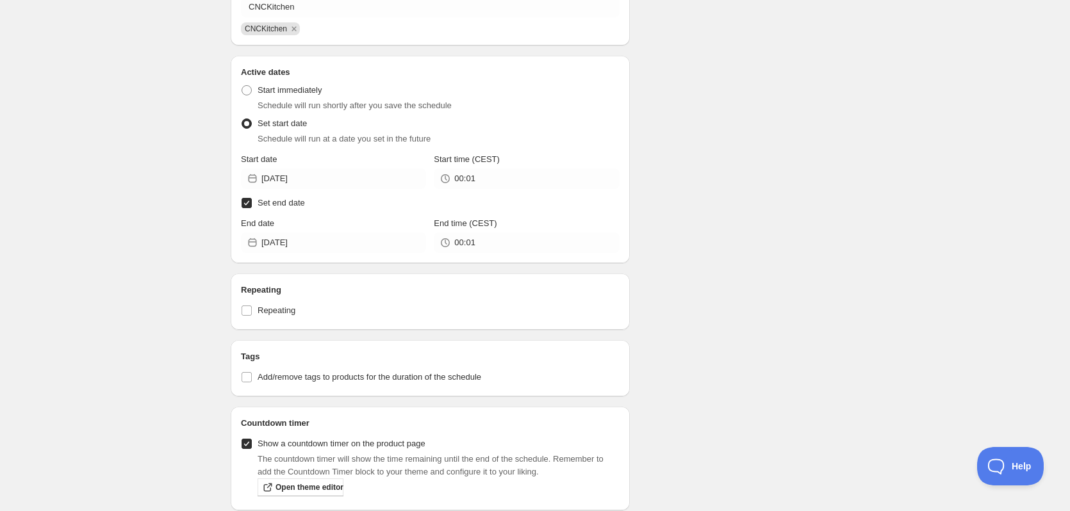
scroll to position [536, 0]
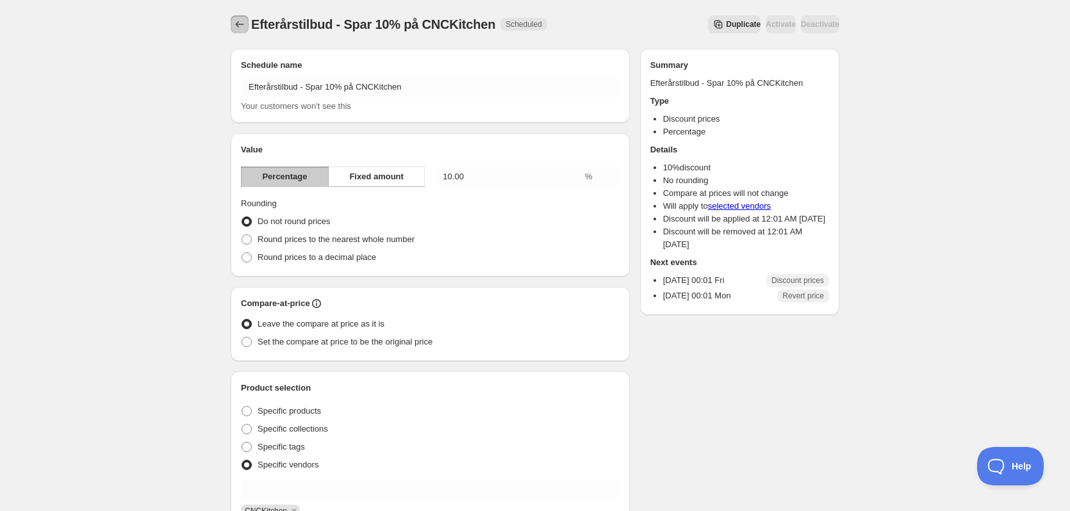
click at [241, 25] on icon "Schedules" at bounding box center [239, 24] width 13 height 13
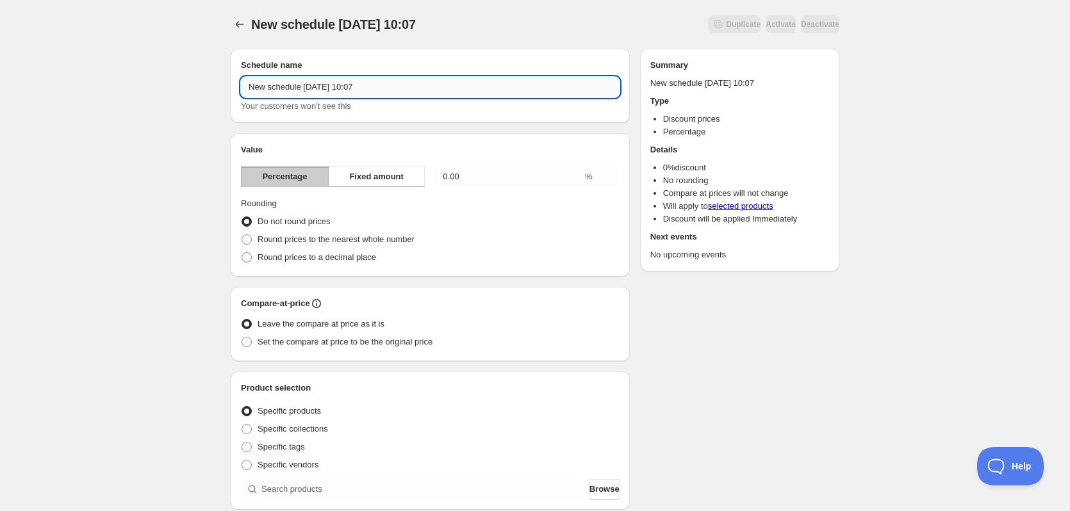
click at [402, 90] on input "New schedule [DATE] 10:07" at bounding box center [430, 87] width 379 height 20
type input "Spar 5% på SUPERLUBE"
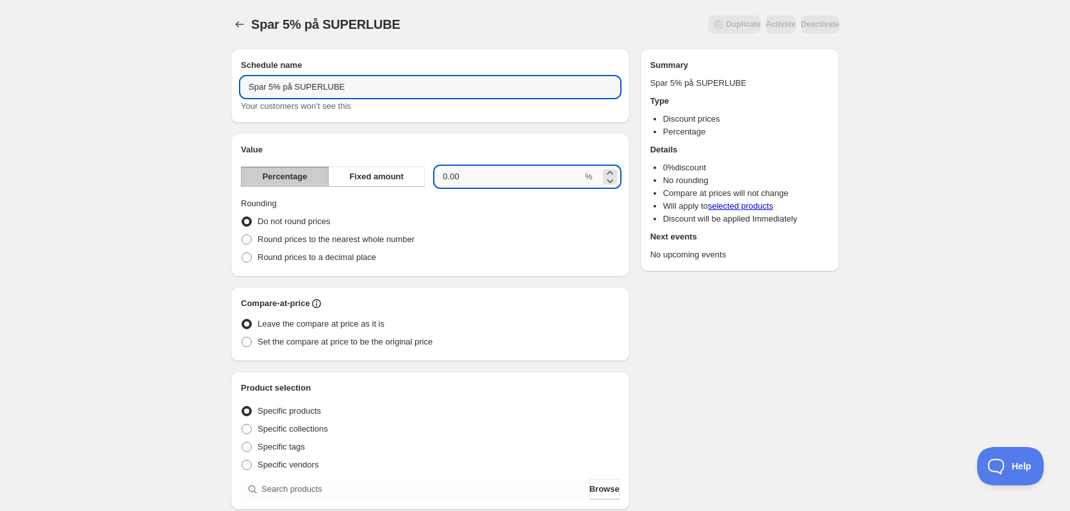
click at [503, 182] on input "0.00" at bounding box center [508, 177] width 147 height 20
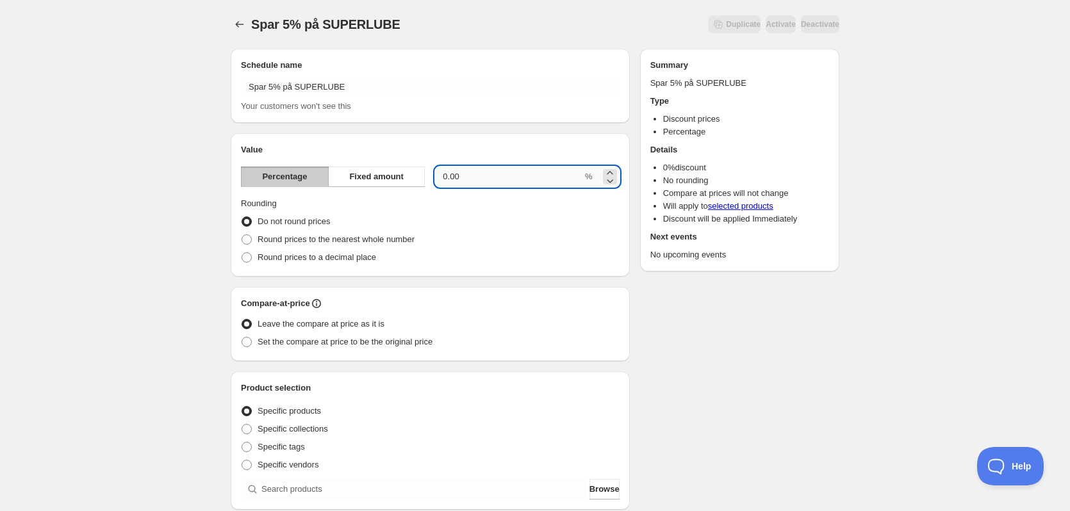
click at [503, 182] on input "0.00" at bounding box center [508, 177] width 147 height 20
type input "5"
click at [848, 345] on div "Spar 5% på SUPERLUBE. This page is ready Spar 5% på SUPERLUBE Duplicate Activat…" at bounding box center [534, 461] width 639 height 922
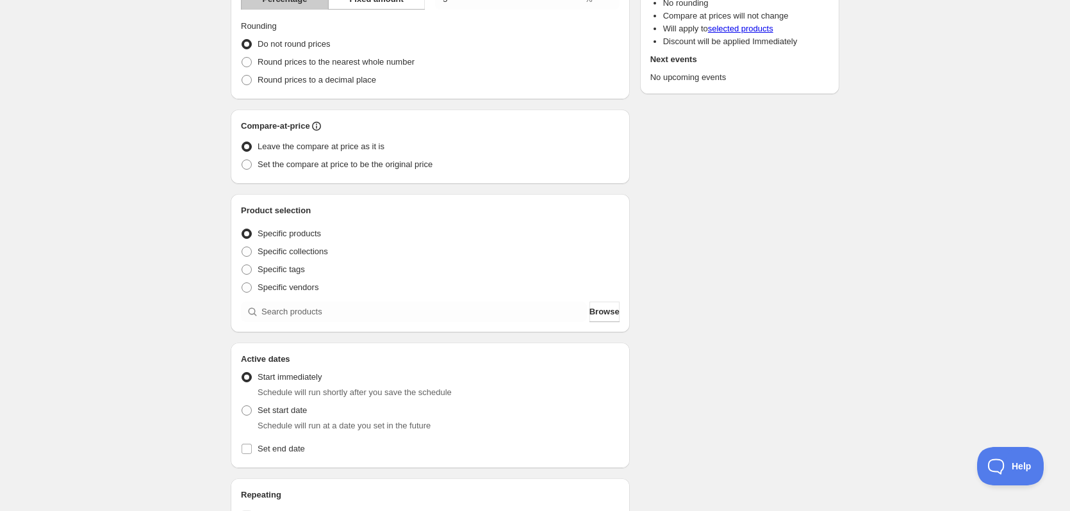
scroll to position [192, 0]
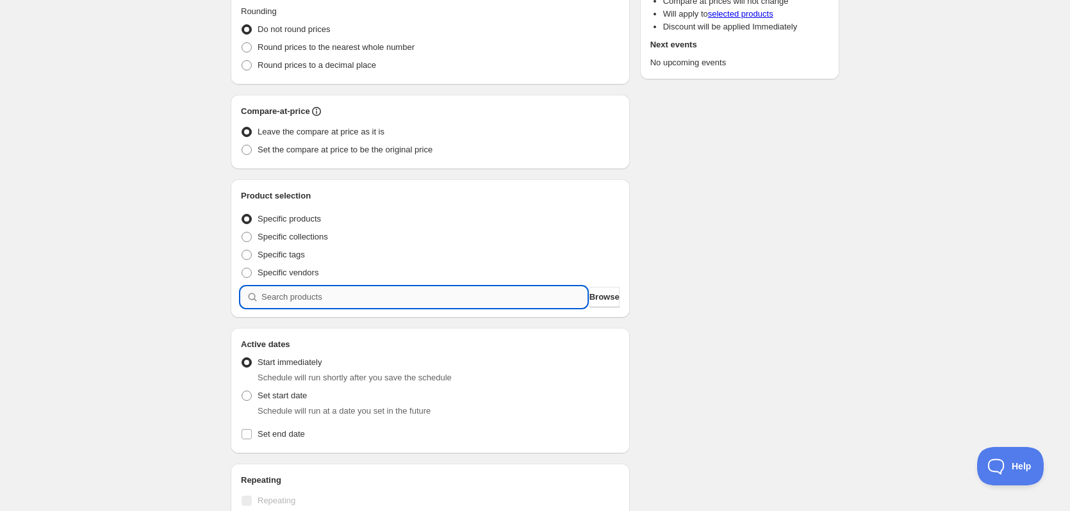
click at [407, 294] on input "search" at bounding box center [423, 297] width 325 height 20
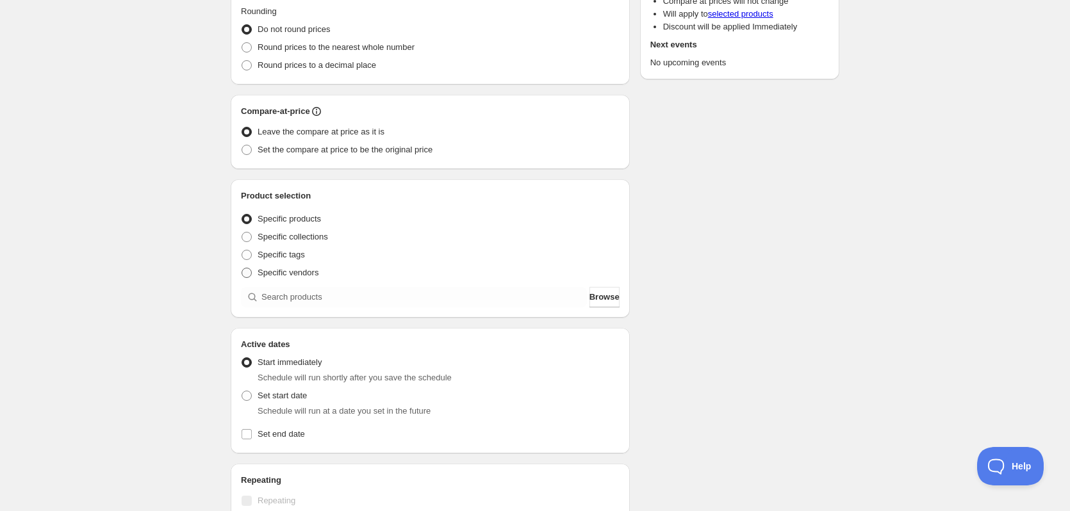
click at [267, 270] on span "Specific vendors" at bounding box center [288, 273] width 61 height 10
click at [242, 268] on input "Specific vendors" at bounding box center [241, 268] width 1 height 1
radio input "true"
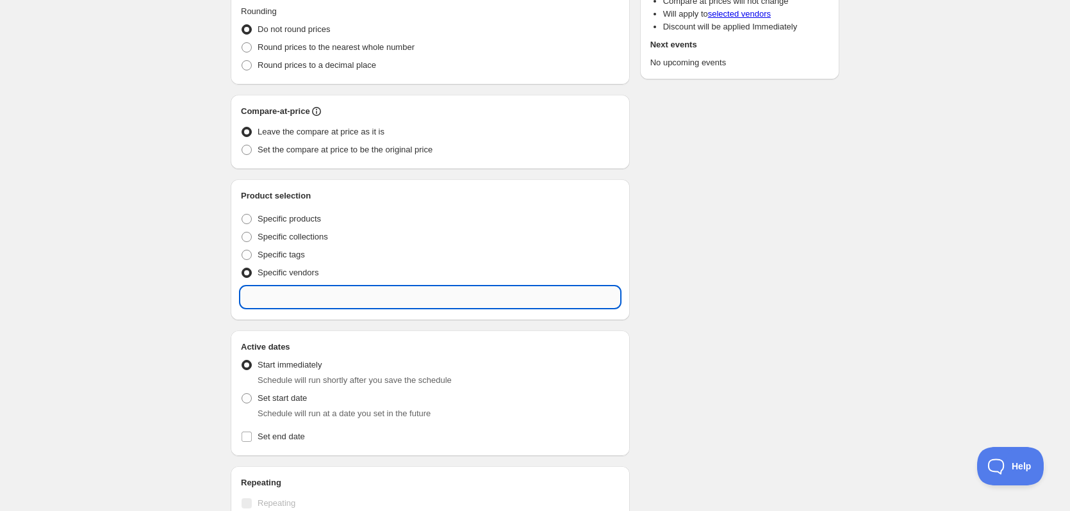
click at [308, 295] on input "text" at bounding box center [430, 297] width 379 height 20
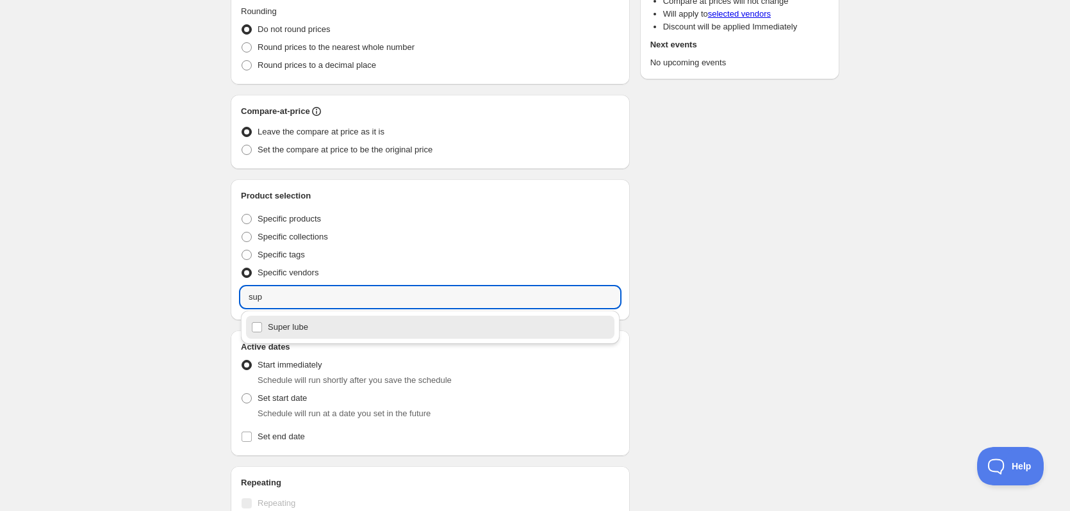
click at [274, 325] on div "Super lube" at bounding box center [430, 327] width 358 height 18
type input "Super lube"
checkbox input "true"
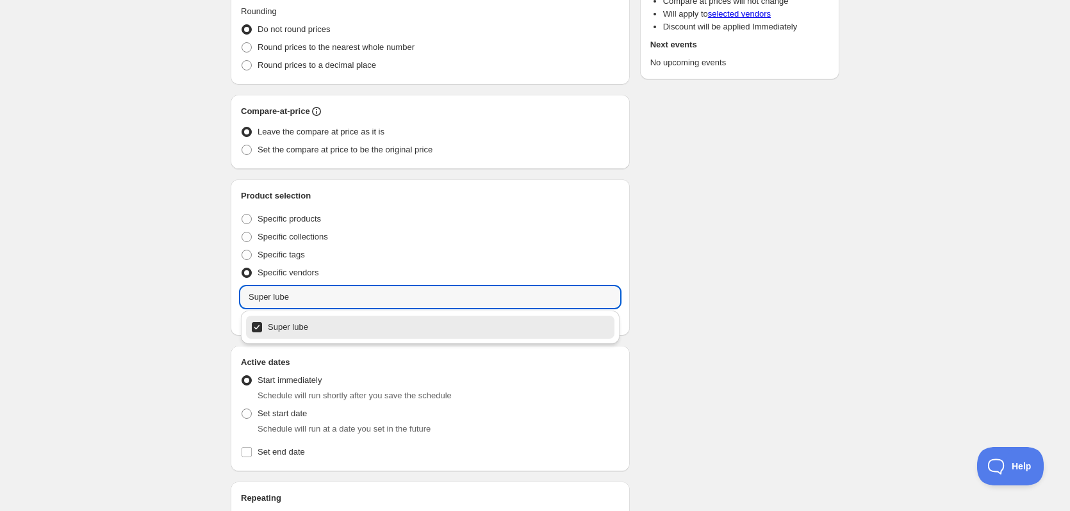
type input "Super lube"
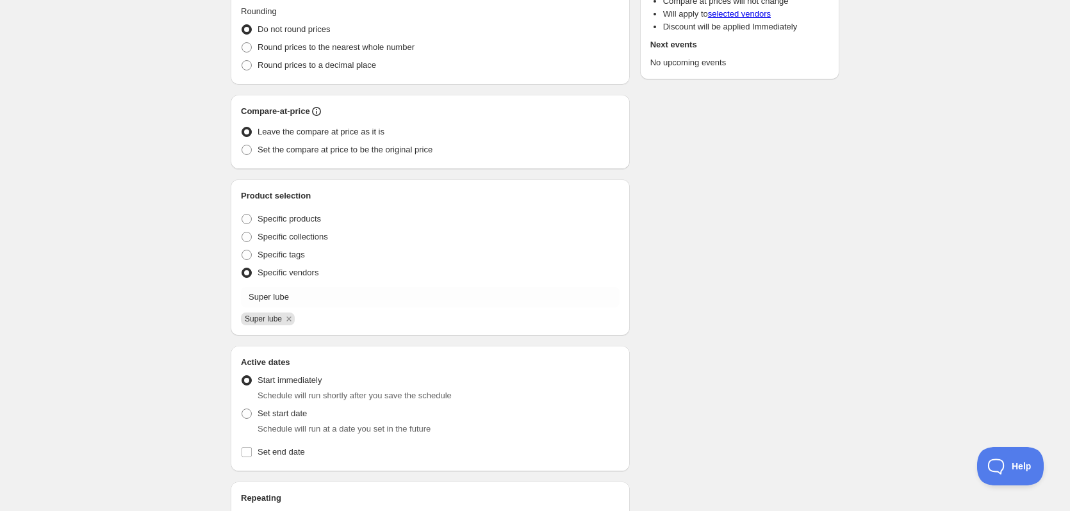
click at [806, 226] on div "Schedule name Spar 5% på SUPERLUBE Your customers won't see this Value Percenta…" at bounding box center [529, 297] width 619 height 902
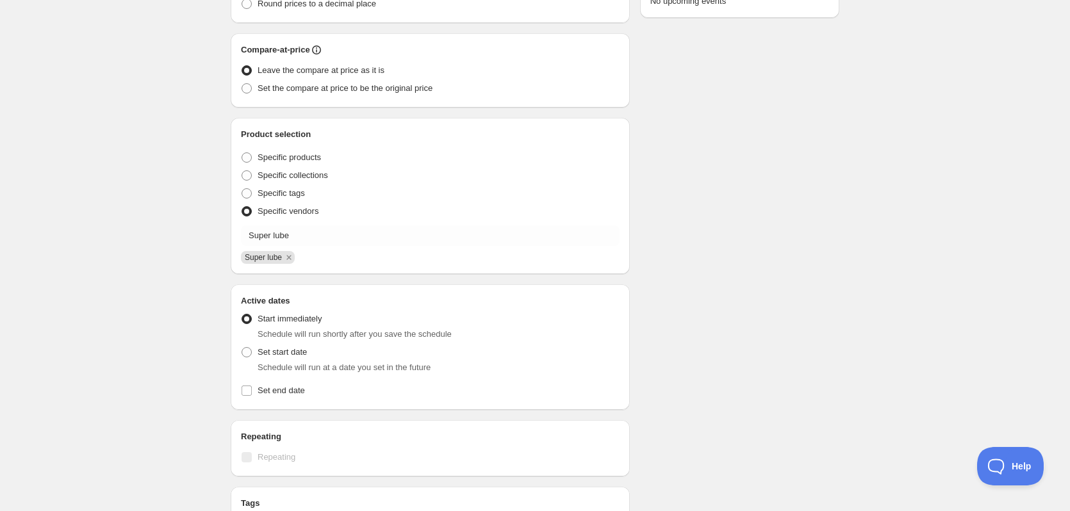
scroll to position [320, 0]
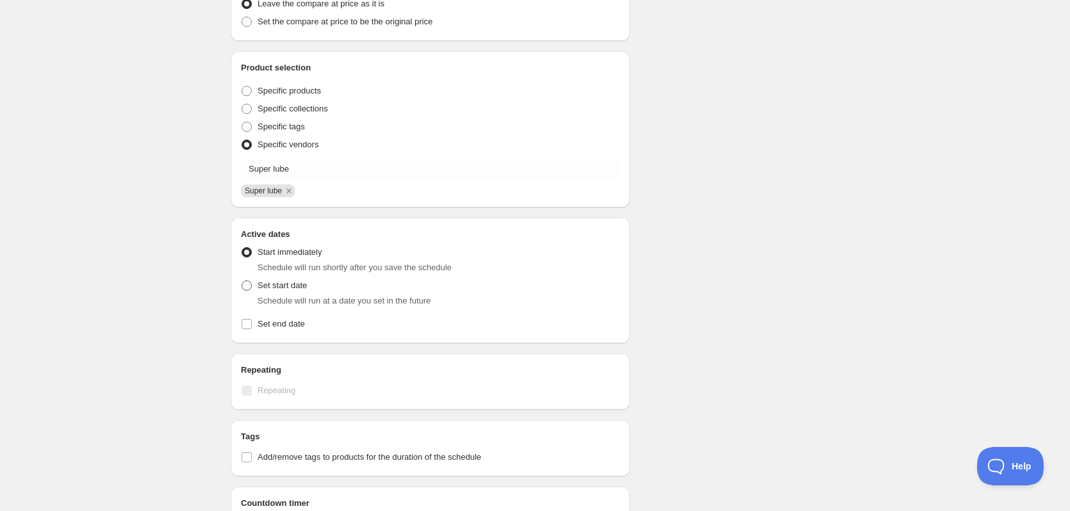
click at [256, 281] on label "Set start date" at bounding box center [274, 286] width 66 height 18
click at [242, 281] on input "Set start date" at bounding box center [241, 281] width 1 height 1
radio input "true"
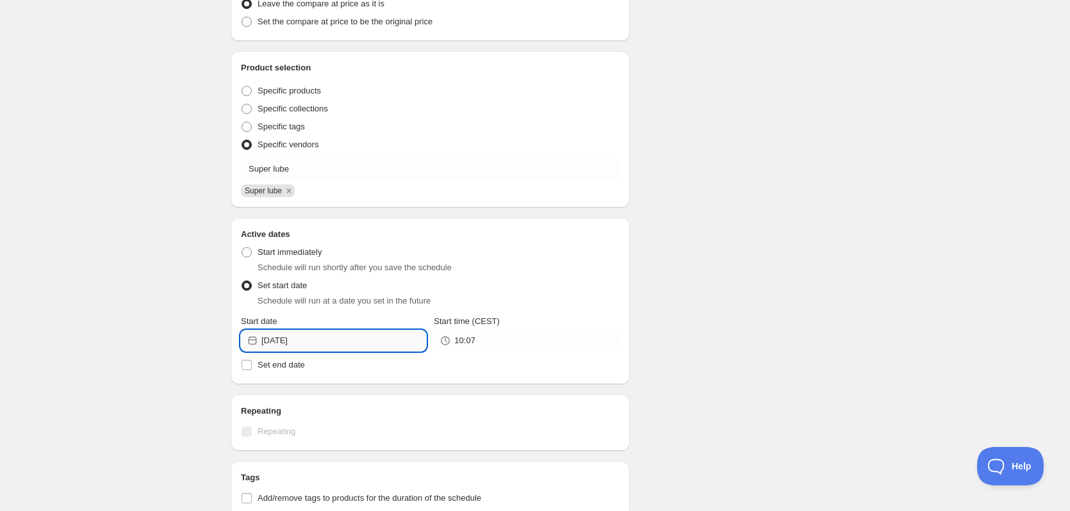
click at [320, 338] on input "[DATE]" at bounding box center [343, 341] width 165 height 20
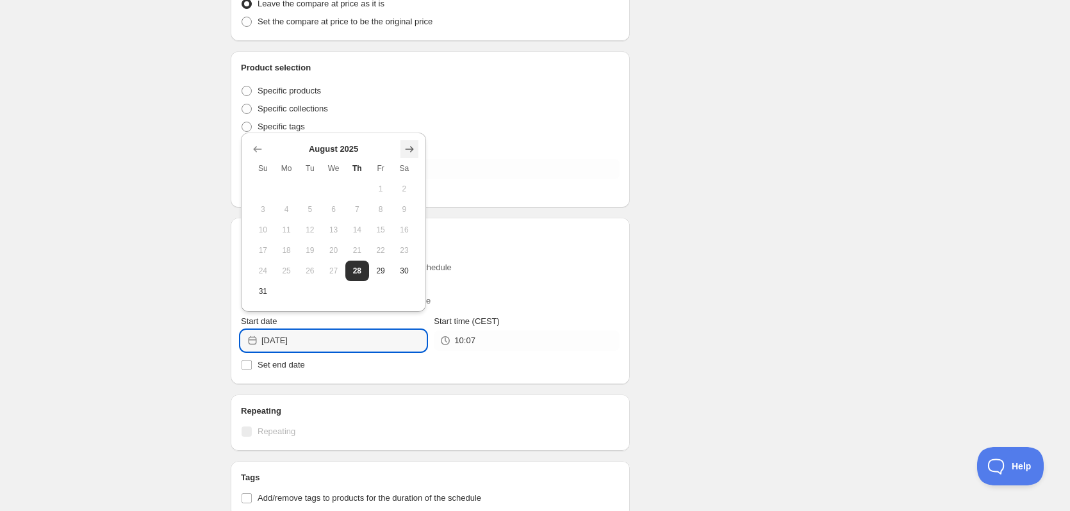
click at [409, 150] on icon "Show next month, September 2025" at bounding box center [409, 149] width 13 height 13
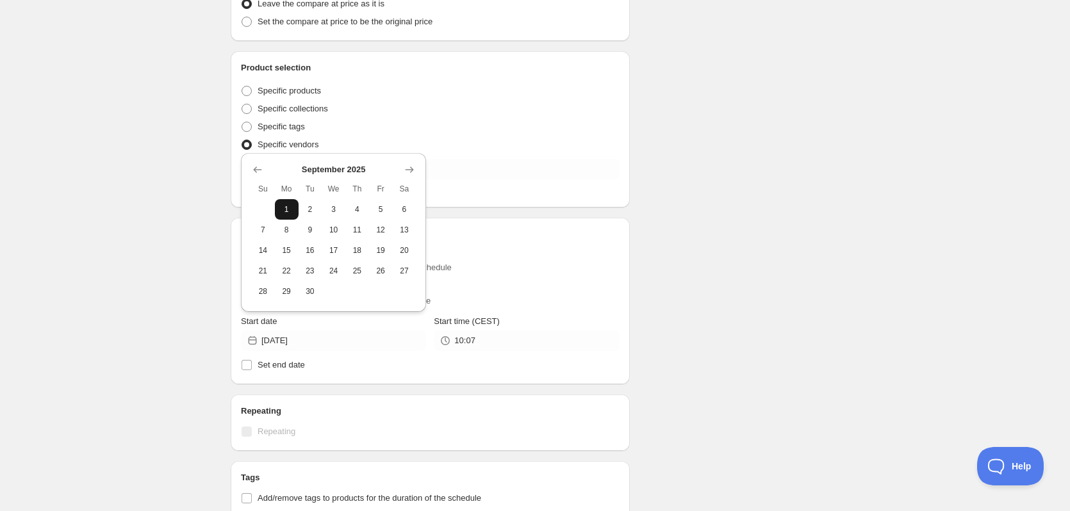
click at [288, 210] on span "1" at bounding box center [286, 209] width 13 height 10
type input "[DATE]"
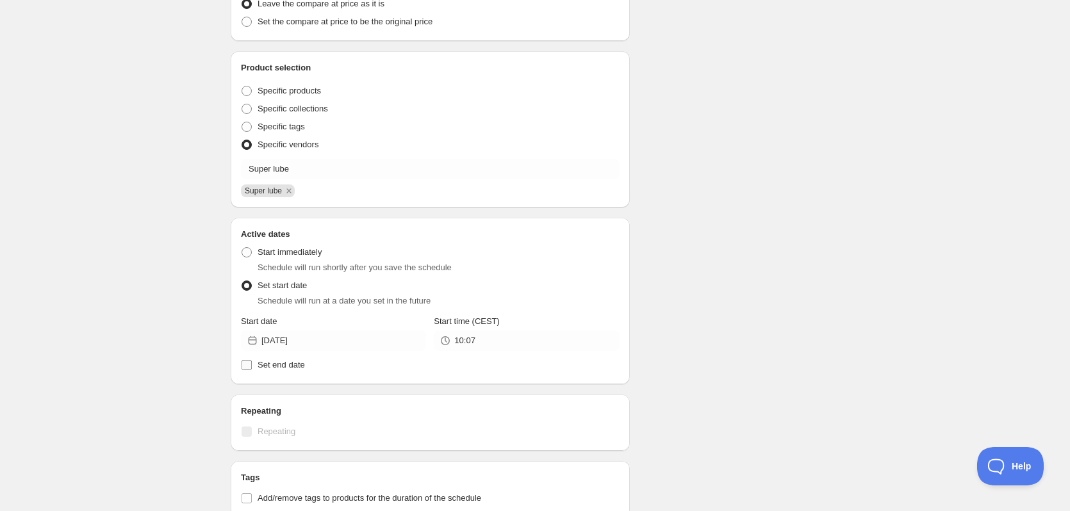
click at [266, 367] on span "Set end date" at bounding box center [281, 365] width 47 height 10
click at [252, 367] on input "Set end date" at bounding box center [246, 365] width 10 height 10
checkbox input "true"
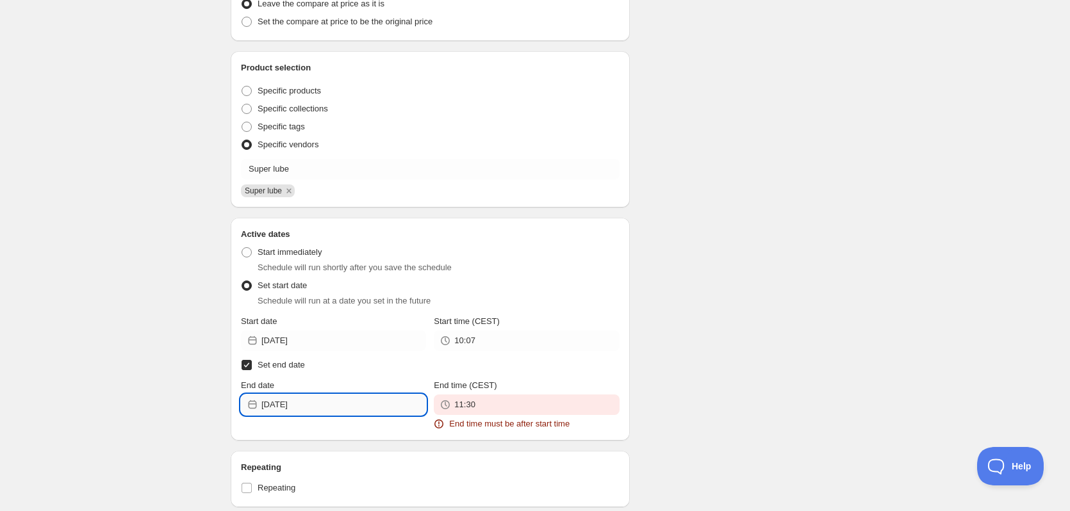
click at [291, 407] on input "[DATE]" at bounding box center [343, 405] width 165 height 20
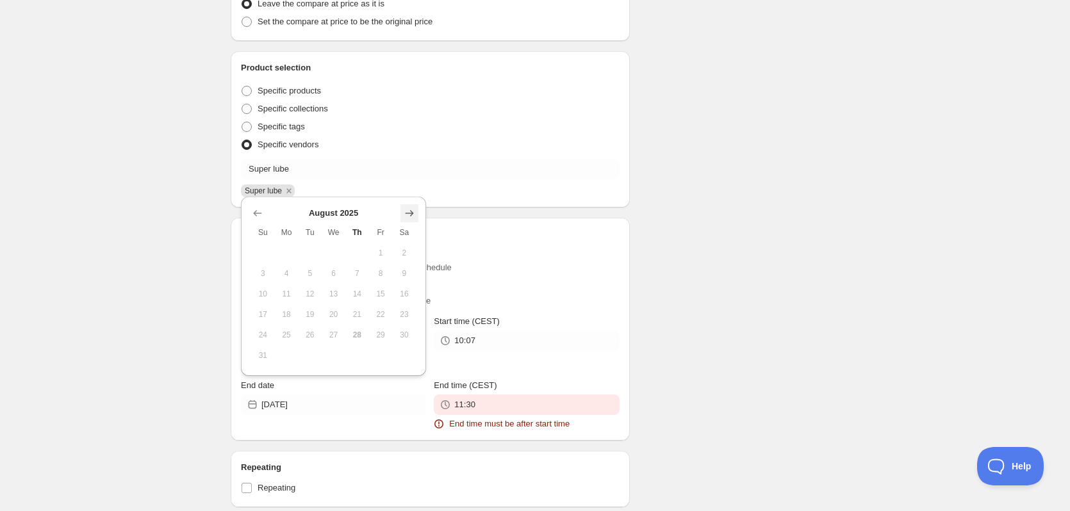
click at [414, 213] on icon "Show next month, September 2025" at bounding box center [409, 213] width 13 height 13
click at [406, 231] on icon "Show next month, October 2025" at bounding box center [409, 233] width 13 height 13
click at [357, 313] on span "16" at bounding box center [356, 314] width 13 height 10
type input "[DATE]"
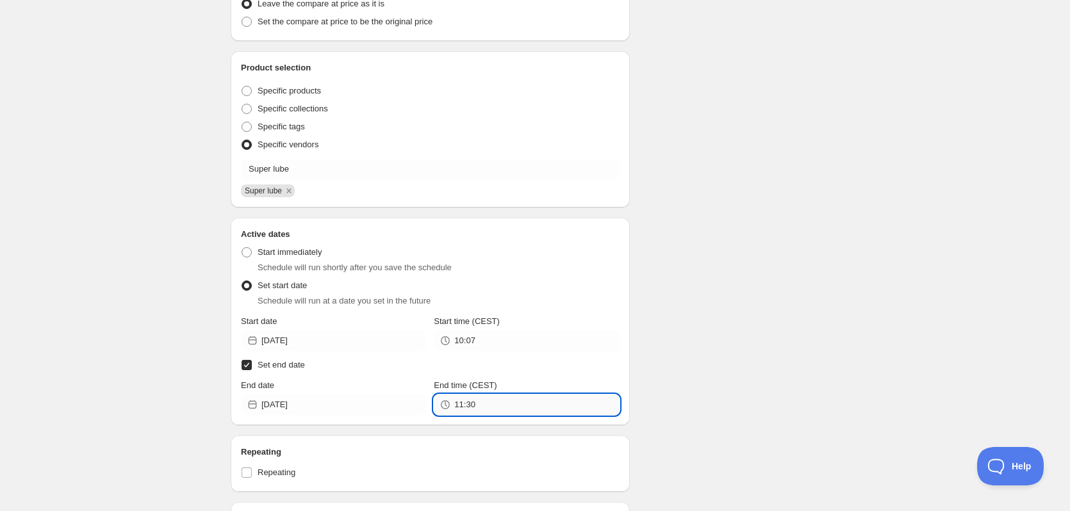
click at [514, 405] on input "11:30" at bounding box center [536, 405] width 165 height 20
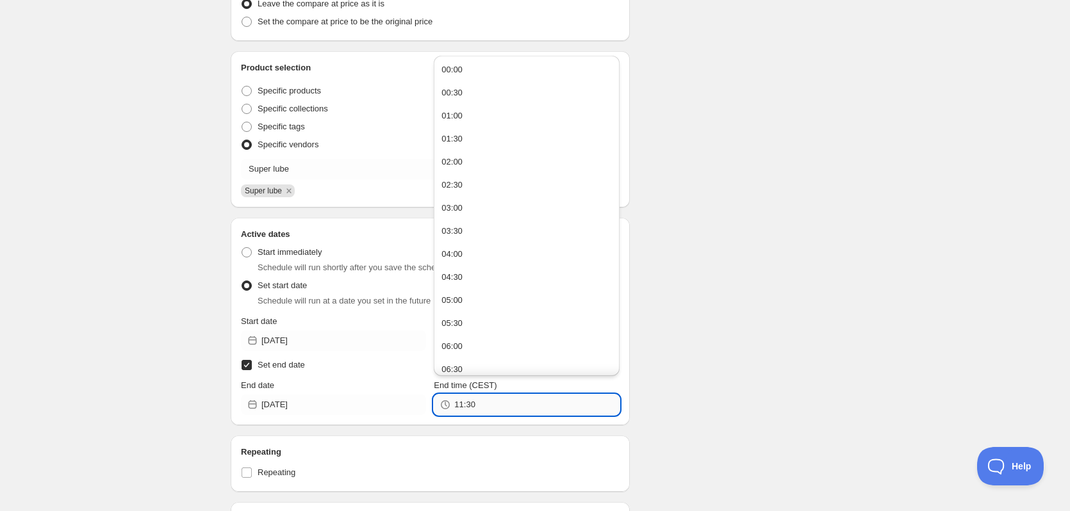
click at [514, 405] on input "11:30" at bounding box center [536, 405] width 165 height 20
type input "23:59"
click at [739, 266] on div "Schedule name Spar 5% på SUPERLUBE Your customers won't see this Value Percenta…" at bounding box center [529, 210] width 619 height 984
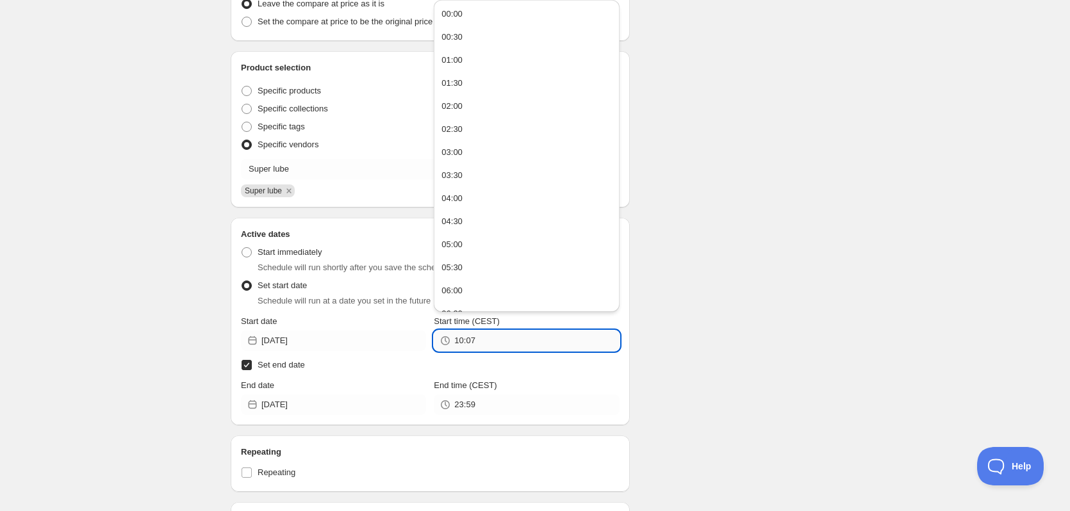
click at [498, 336] on input "10:07" at bounding box center [536, 341] width 165 height 20
type input "1"
type input "00:01"
click at [714, 225] on div "Schedule name Spar 5% på SUPERLUBE Your customers won't see this Value Percenta…" at bounding box center [529, 210] width 619 height 984
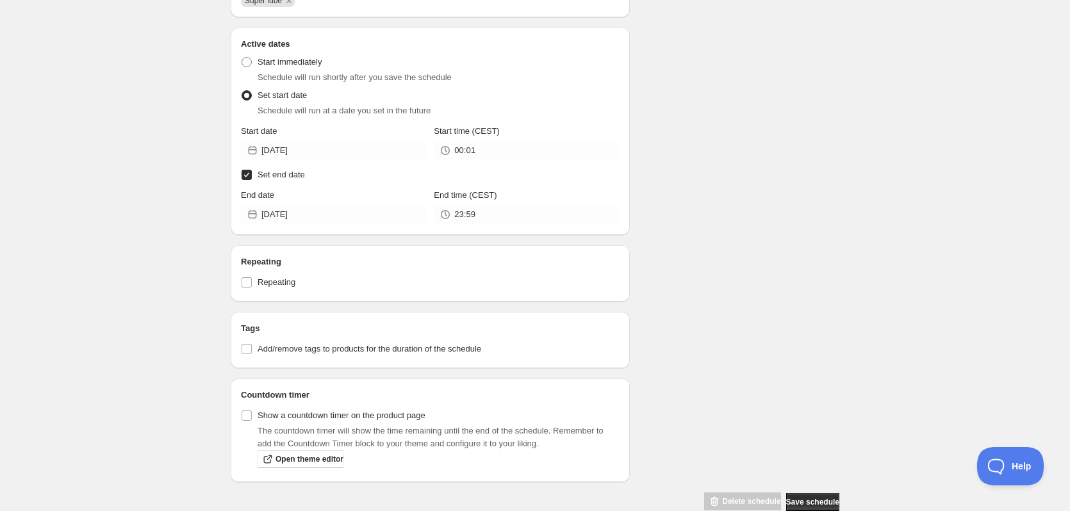
scroll to position [512, 0]
click at [252, 414] on span at bounding box center [247, 414] width 12 height 12
click at [252, 414] on input "Show a countdown timer on the product page" at bounding box center [246, 414] width 10 height 10
checkbox input "true"
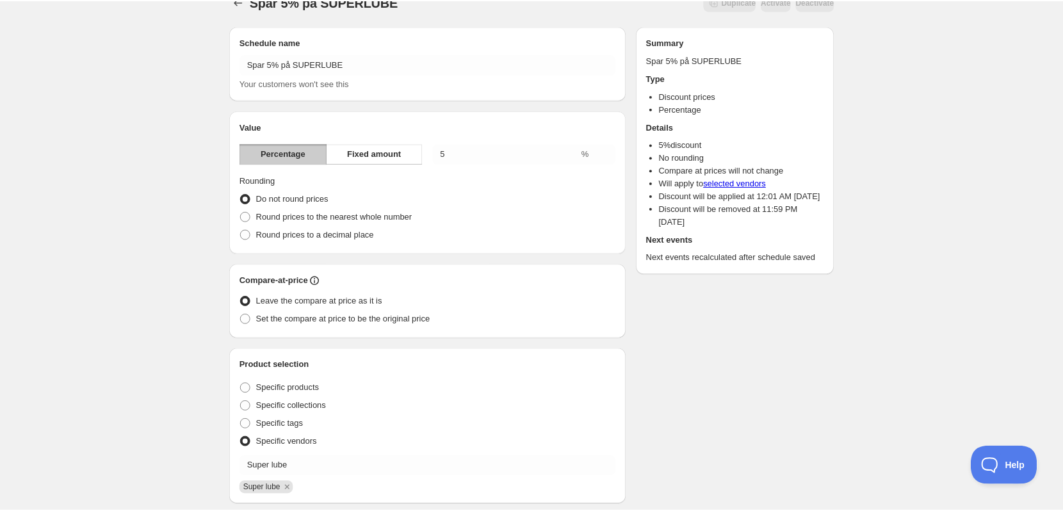
scroll to position [0, 0]
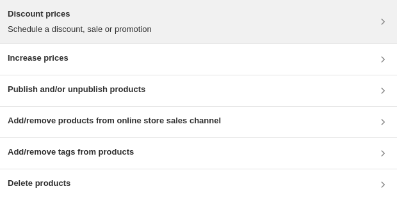
click at [87, 20] on h3 "Discount prices" at bounding box center [80, 14] width 144 height 13
click at [199, 18] on div "Discount prices Schedule a discount, sale or promotion" at bounding box center [199, 22] width 382 height 28
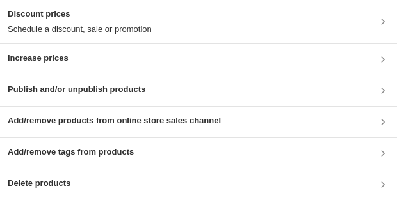
click at [190, 23] on div "Discount prices Schedule a discount, sale or promotion" at bounding box center [199, 22] width 382 height 28
